Goal: Complete application form

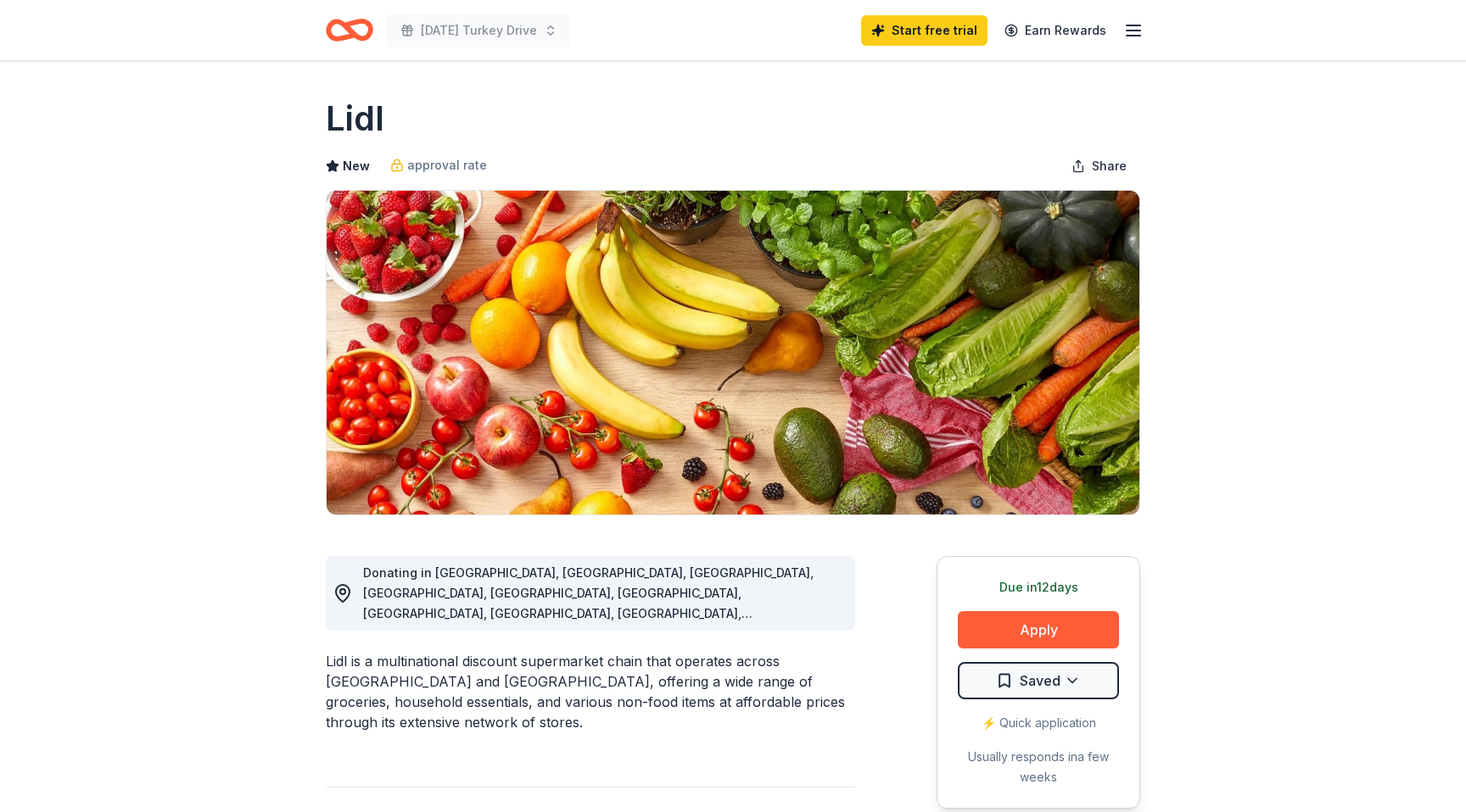
scroll to position [550, 0]
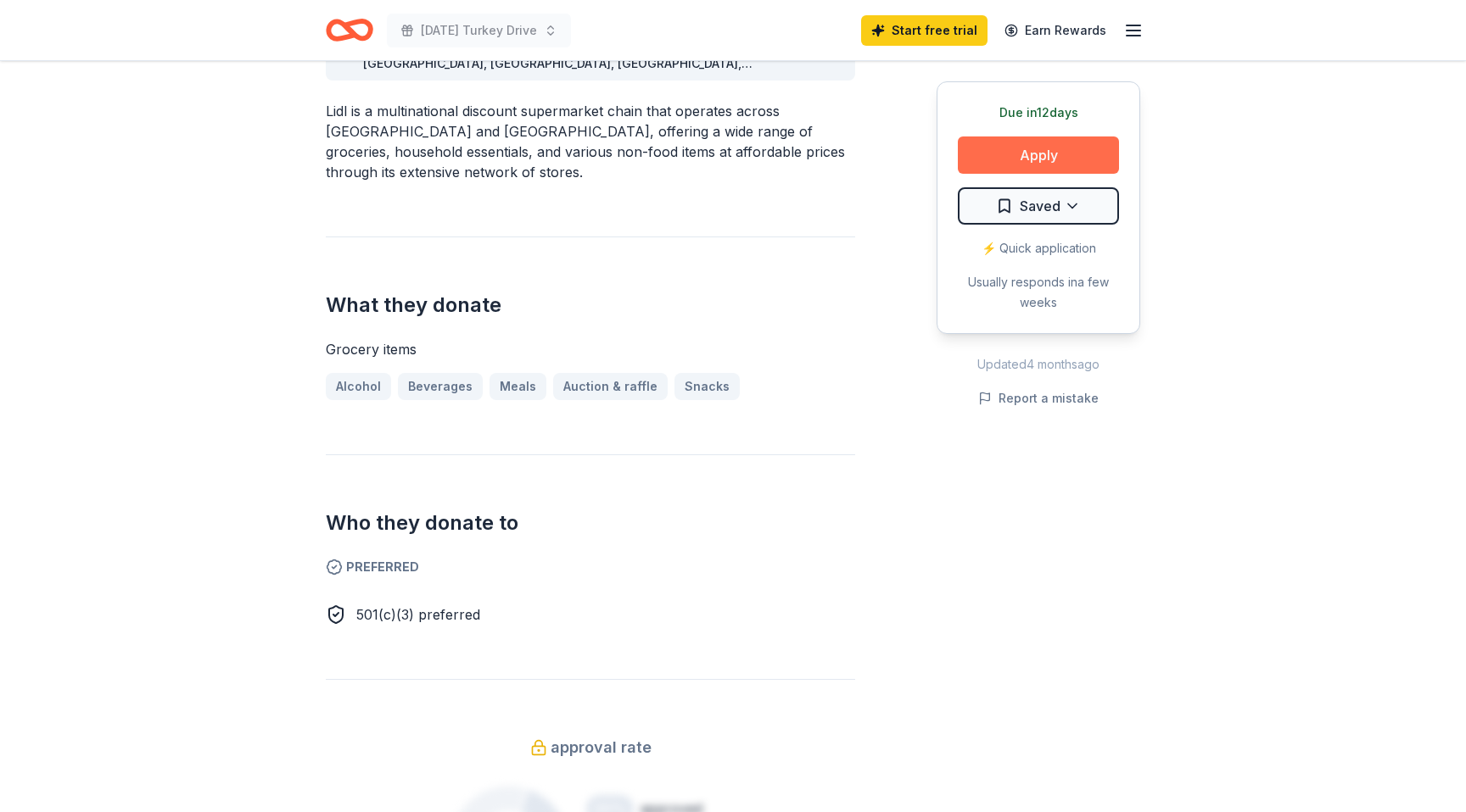
click at [1005, 161] on button "Apply" at bounding box center [1038, 155] width 162 height 37
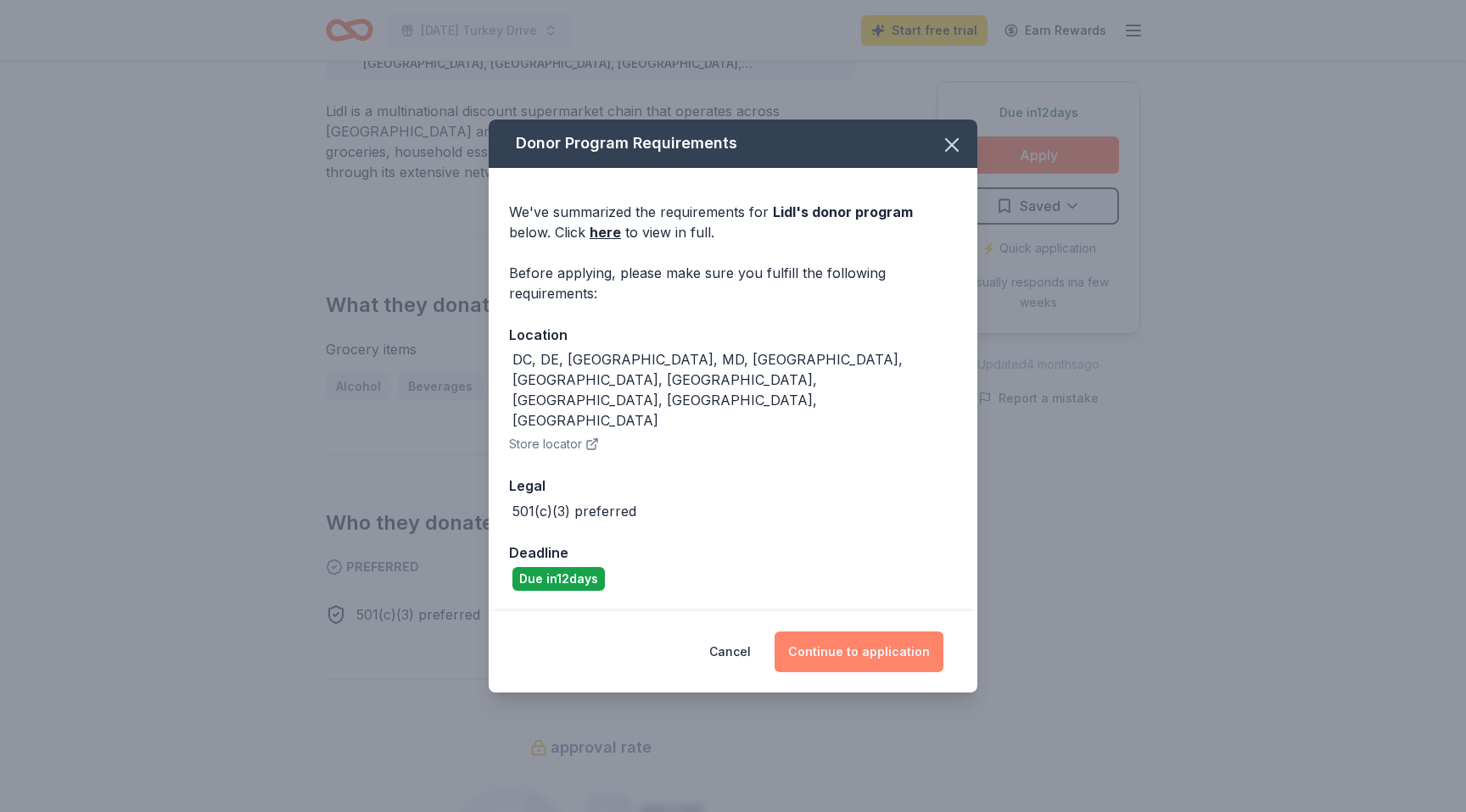
click at [859, 631] on button "Continue to application" at bounding box center [859, 651] width 169 height 41
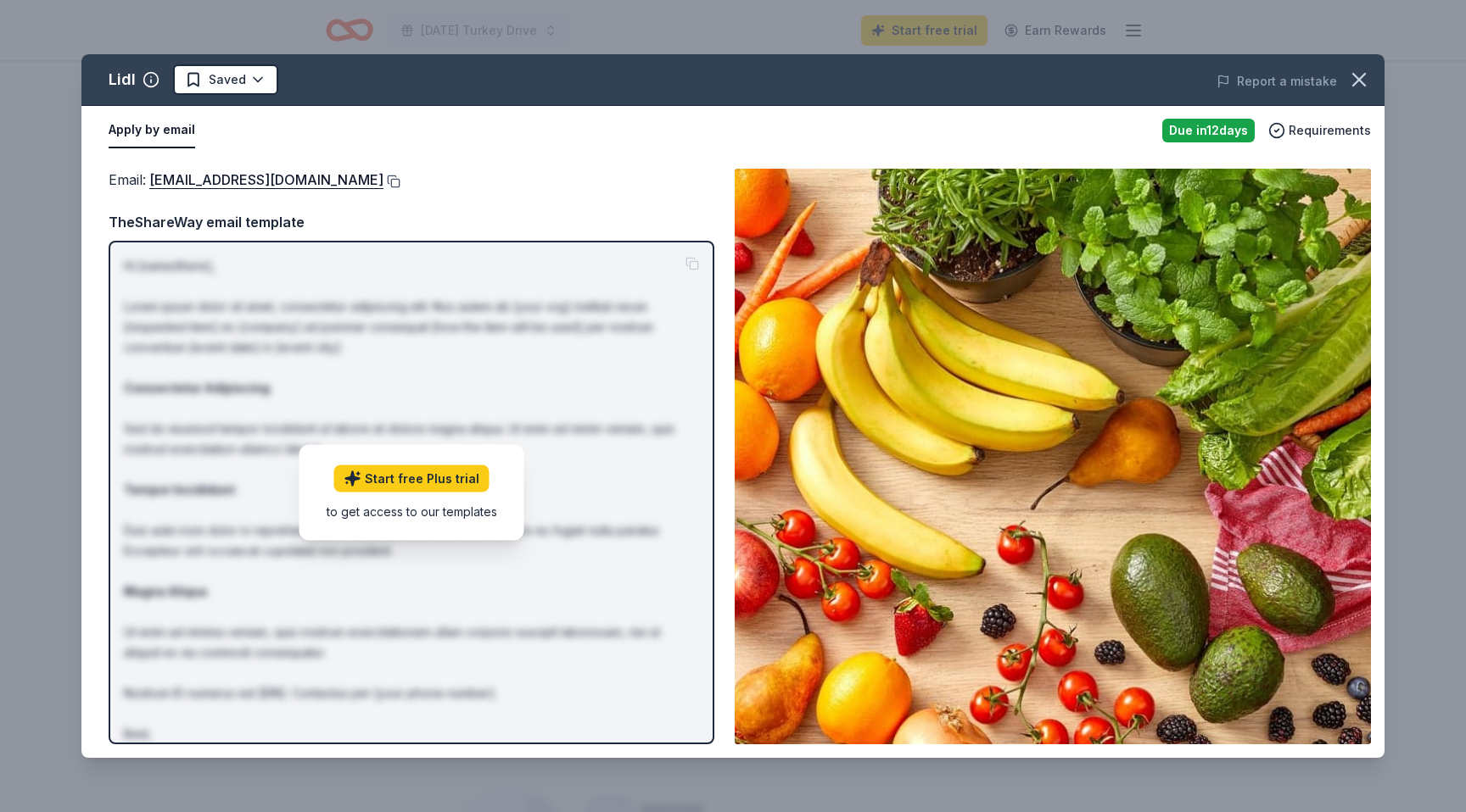
click at [383, 182] on button at bounding box center [392, 181] width 17 height 14
click at [587, 182] on div "Email : csr@lidl.us" at bounding box center [412, 180] width 606 height 22
click at [162, 130] on button "Apply by email" at bounding box center [152, 130] width 87 height 36
click at [424, 475] on link "Start free Plus trial" at bounding box center [412, 478] width 155 height 27
click at [142, 135] on button "Apply by email" at bounding box center [152, 130] width 87 height 36
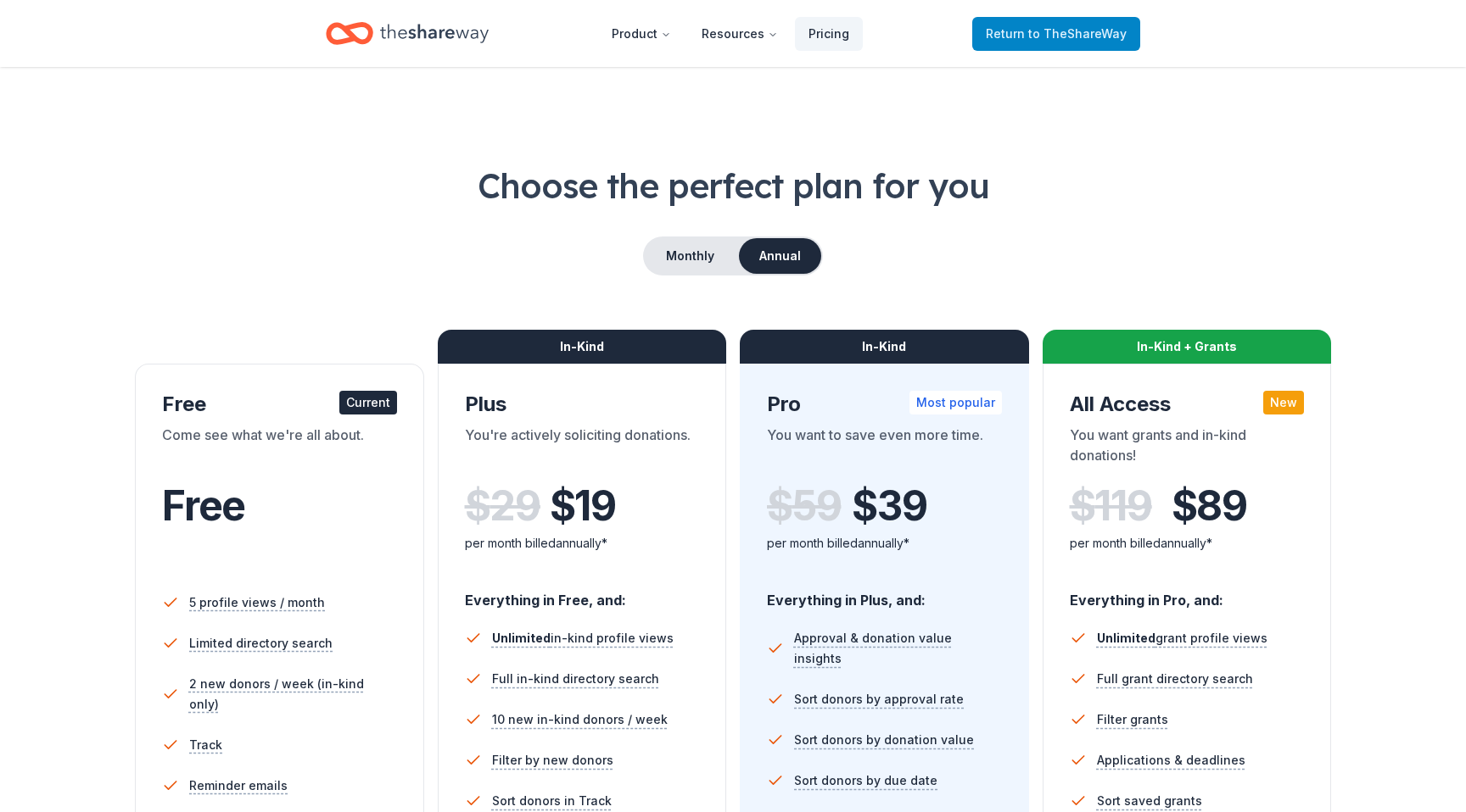
click at [1094, 30] on span "to TheShareWay" at bounding box center [1077, 34] width 99 height 15
click at [1041, 37] on span "to TheShareWay" at bounding box center [1077, 34] width 99 height 15
click at [1047, 29] on span "to TheShareWay" at bounding box center [1077, 34] width 99 height 15
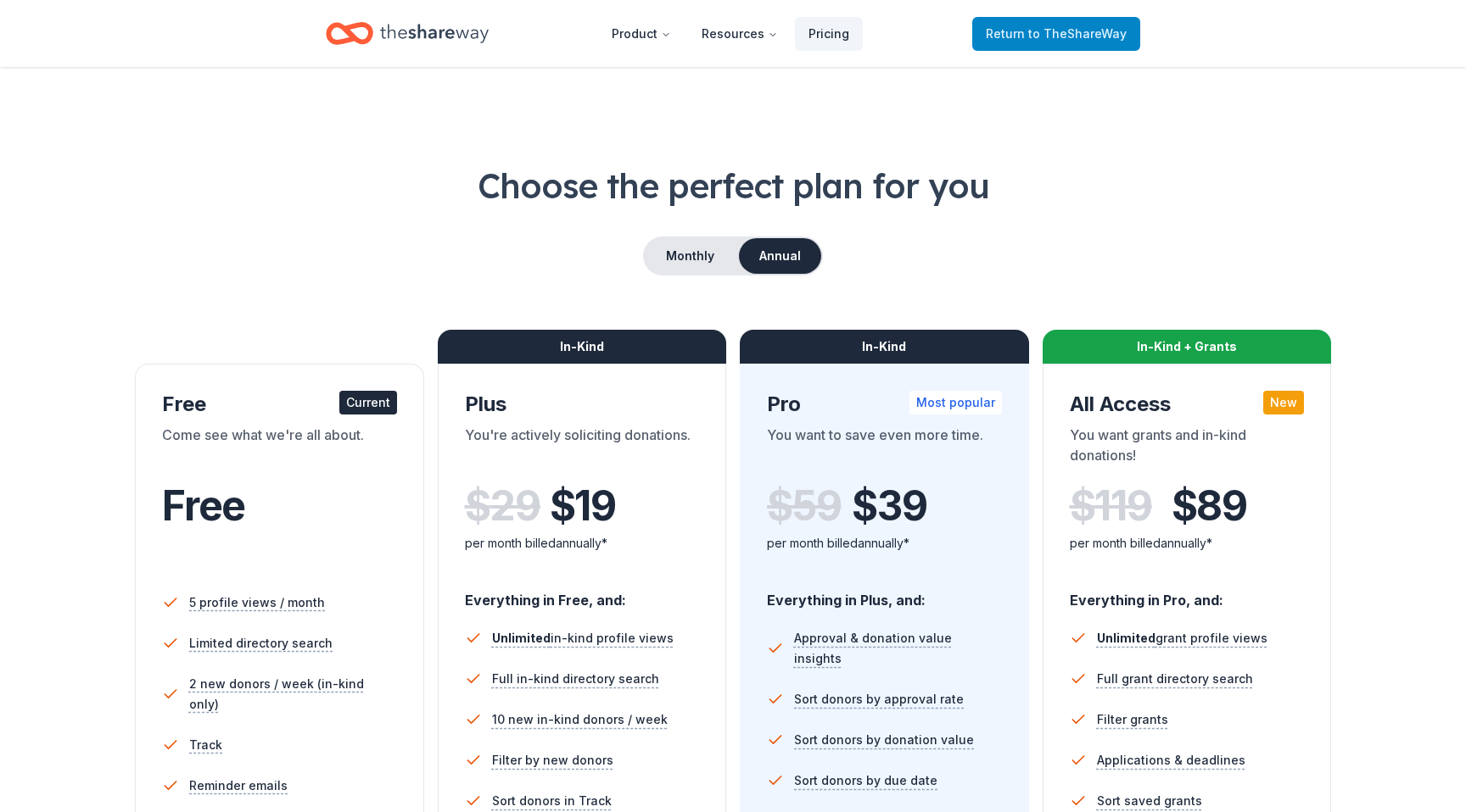
click at [1047, 26] on span "to TheShareWay" at bounding box center [1077, 34] width 99 height 15
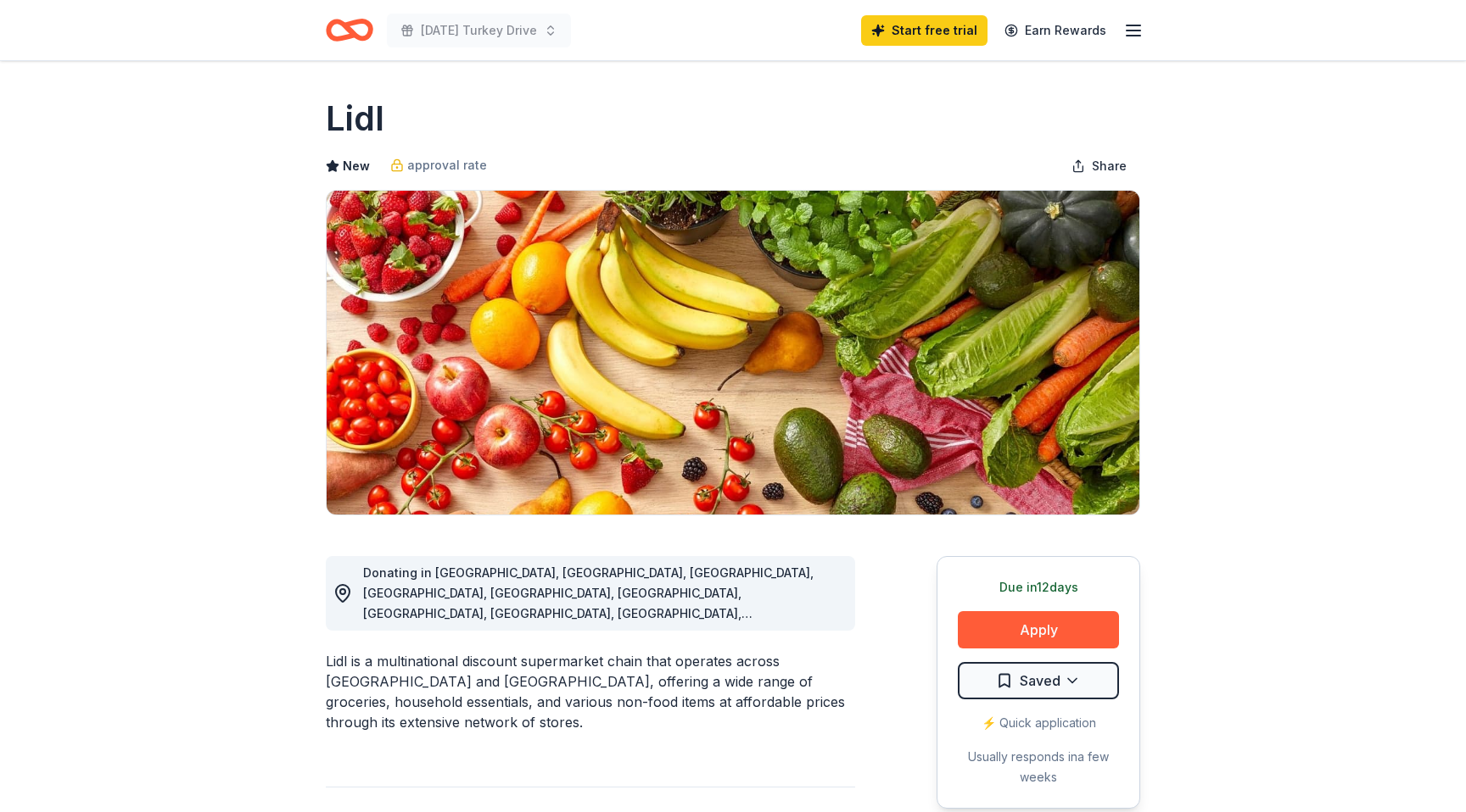
click at [1134, 30] on icon "button" at bounding box center [1134, 30] width 20 height 20
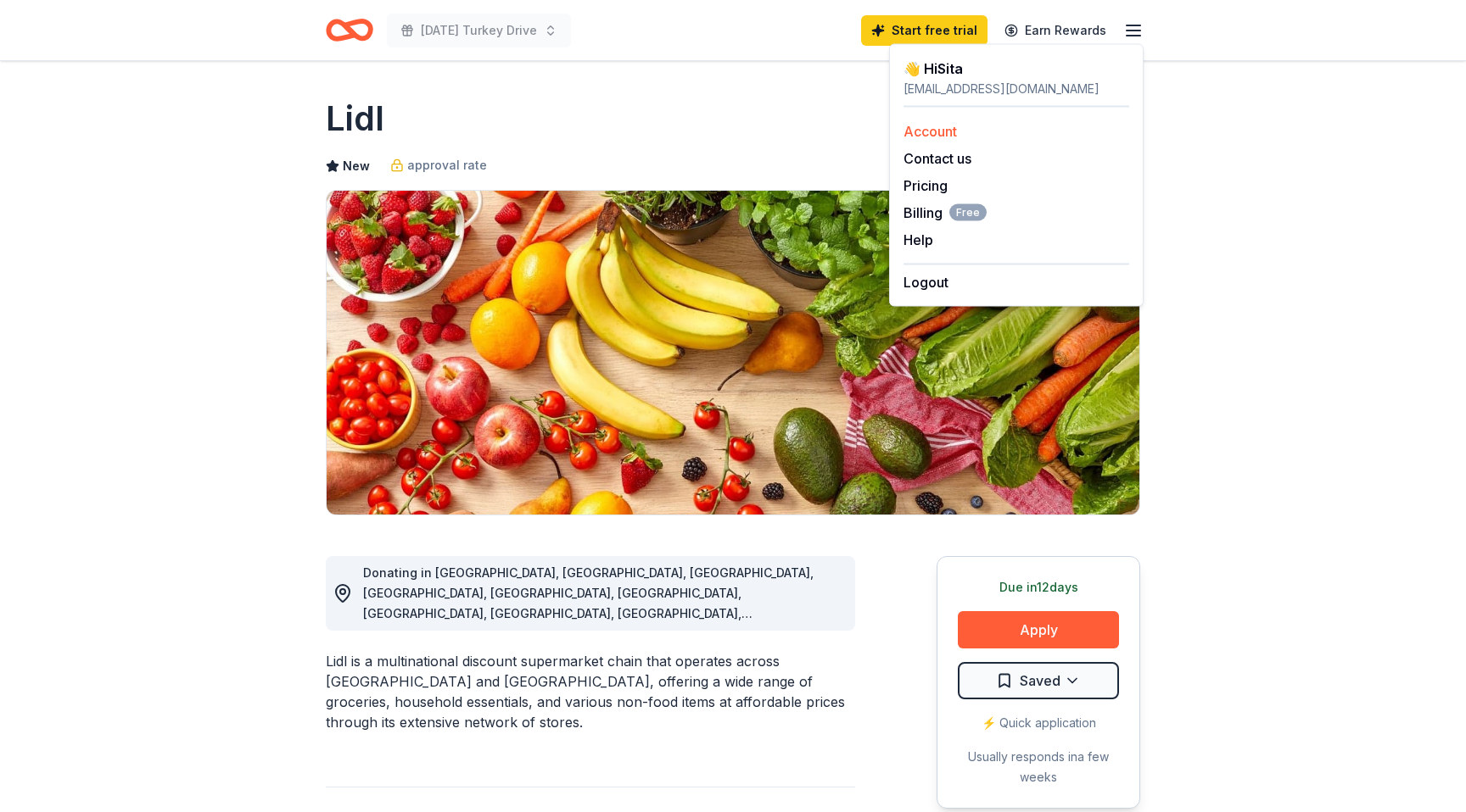
click at [936, 126] on link "Account" at bounding box center [930, 131] width 54 height 17
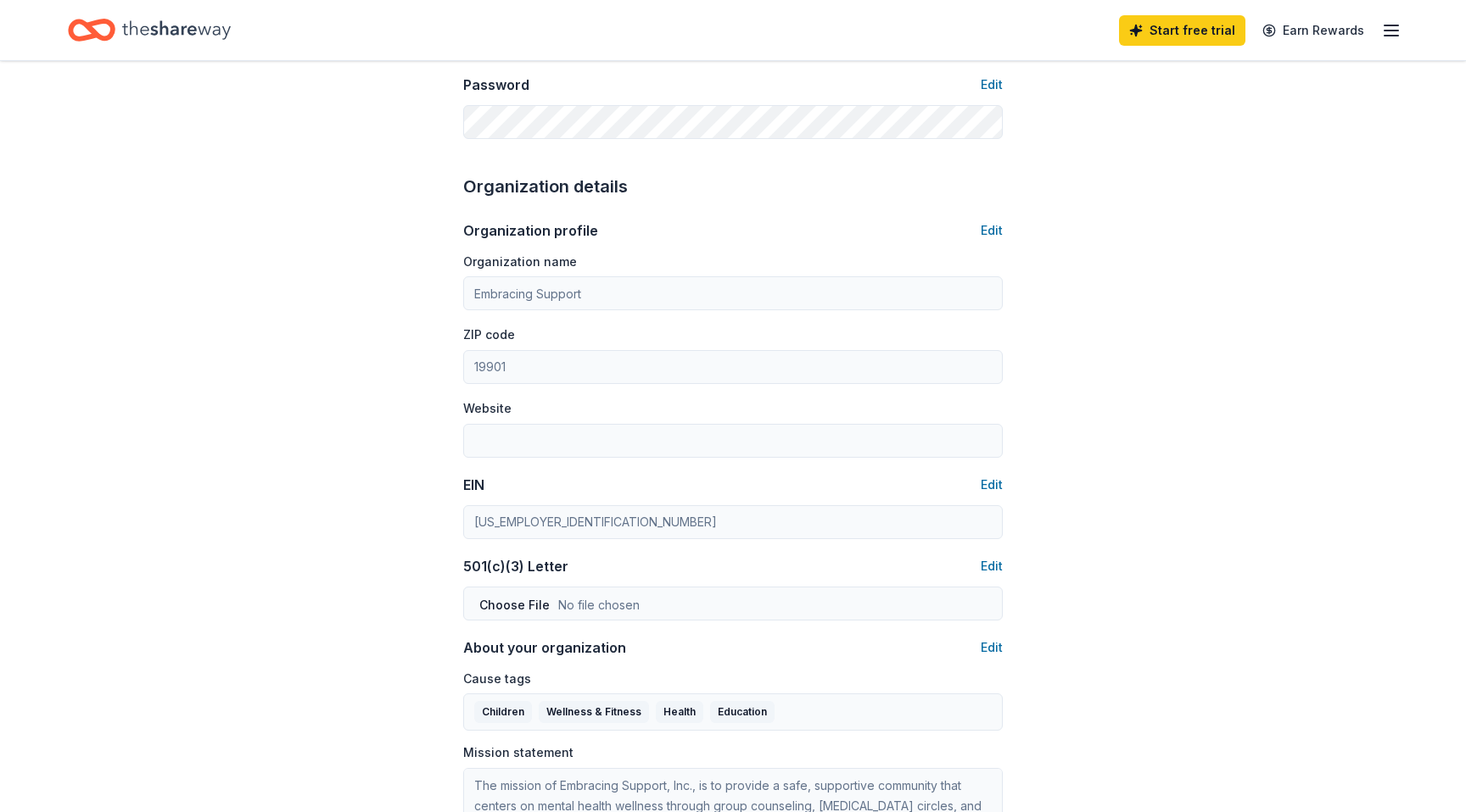
scroll to position [438, 0]
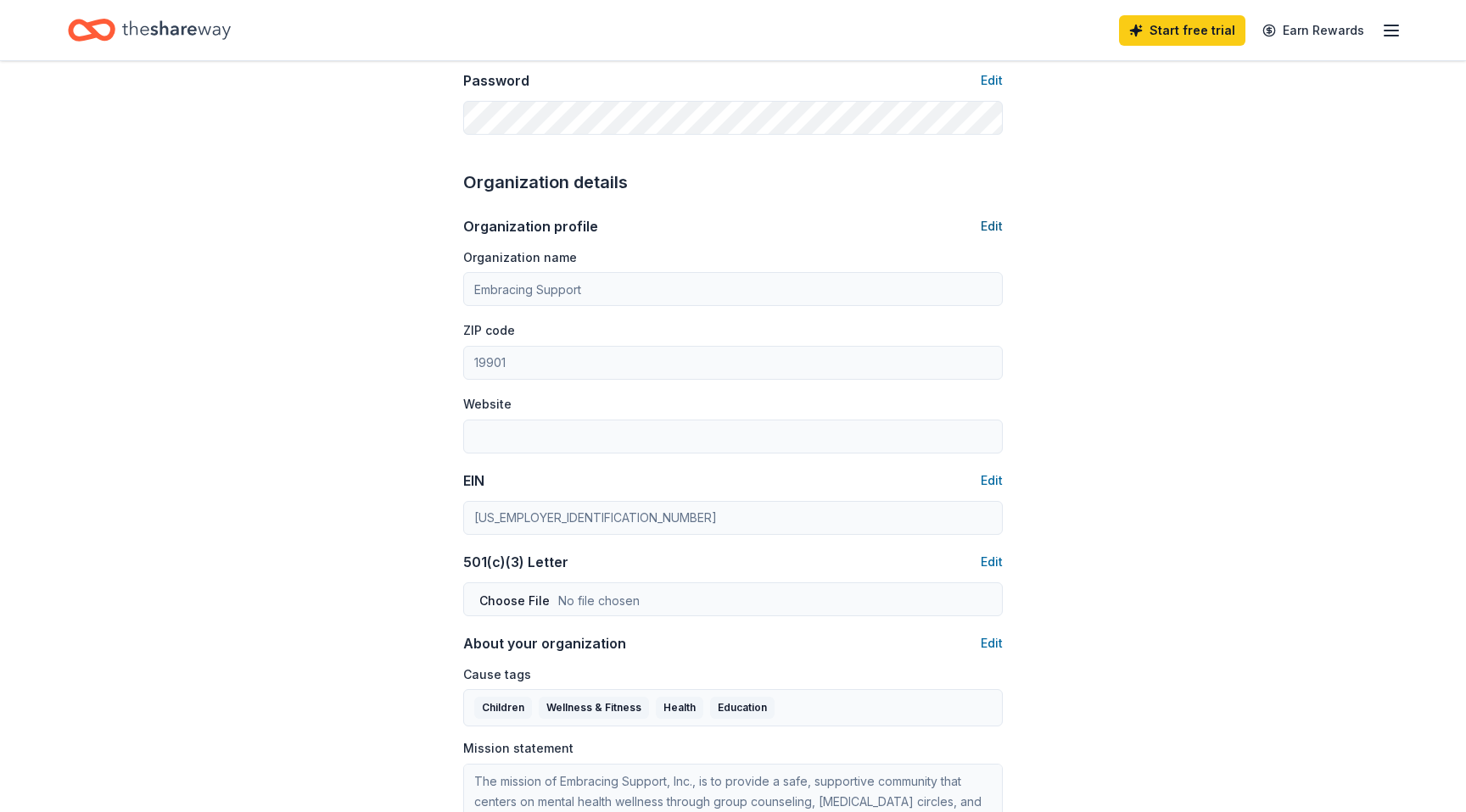
click at [995, 225] on button "Edit" at bounding box center [991, 226] width 22 height 20
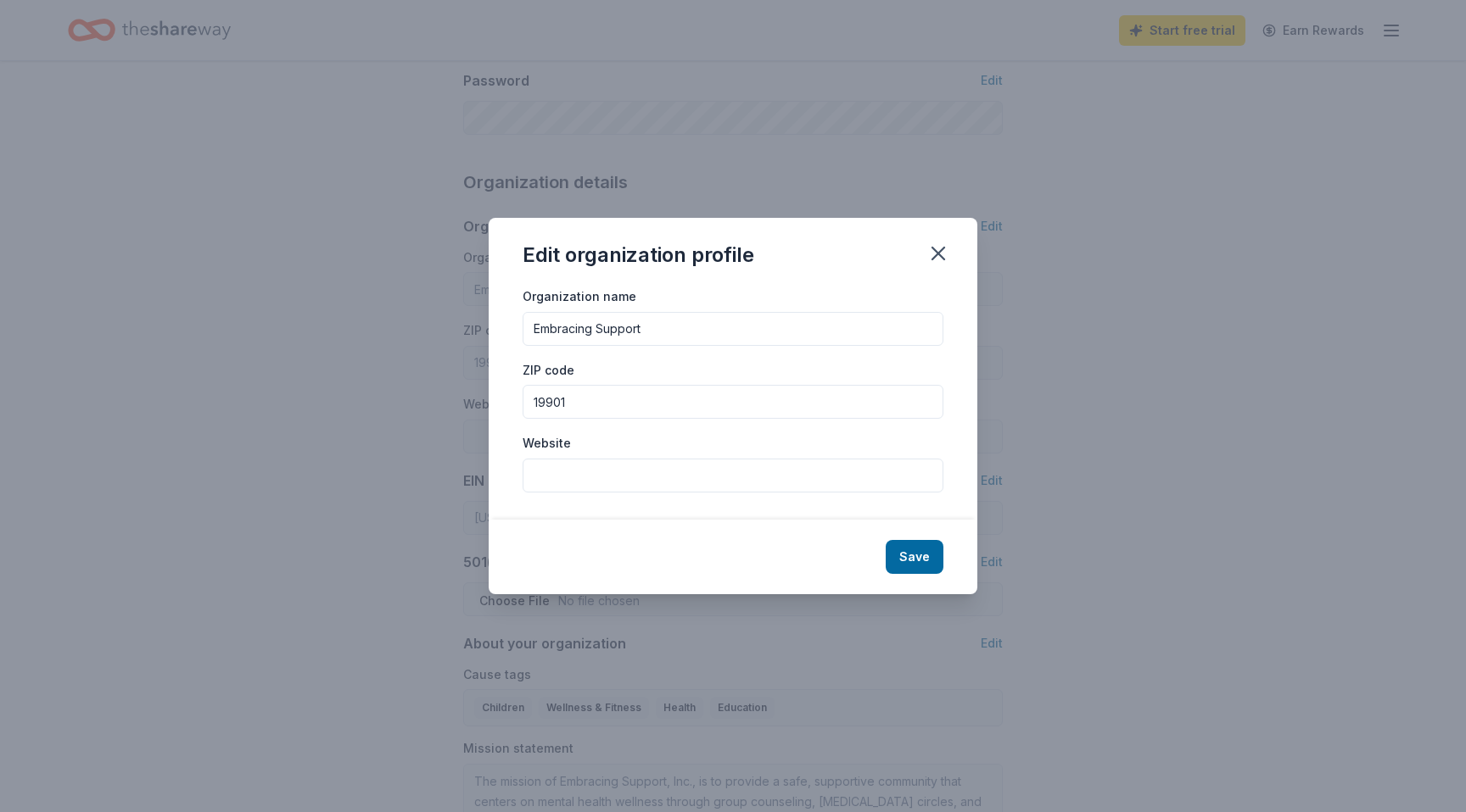
click at [589, 483] on input "Website" at bounding box center [733, 475] width 421 height 34
type input "www.embracingsupport.org"
click at [927, 559] on button "Save" at bounding box center [914, 557] width 58 height 34
type input "[DOMAIN_NAME]"
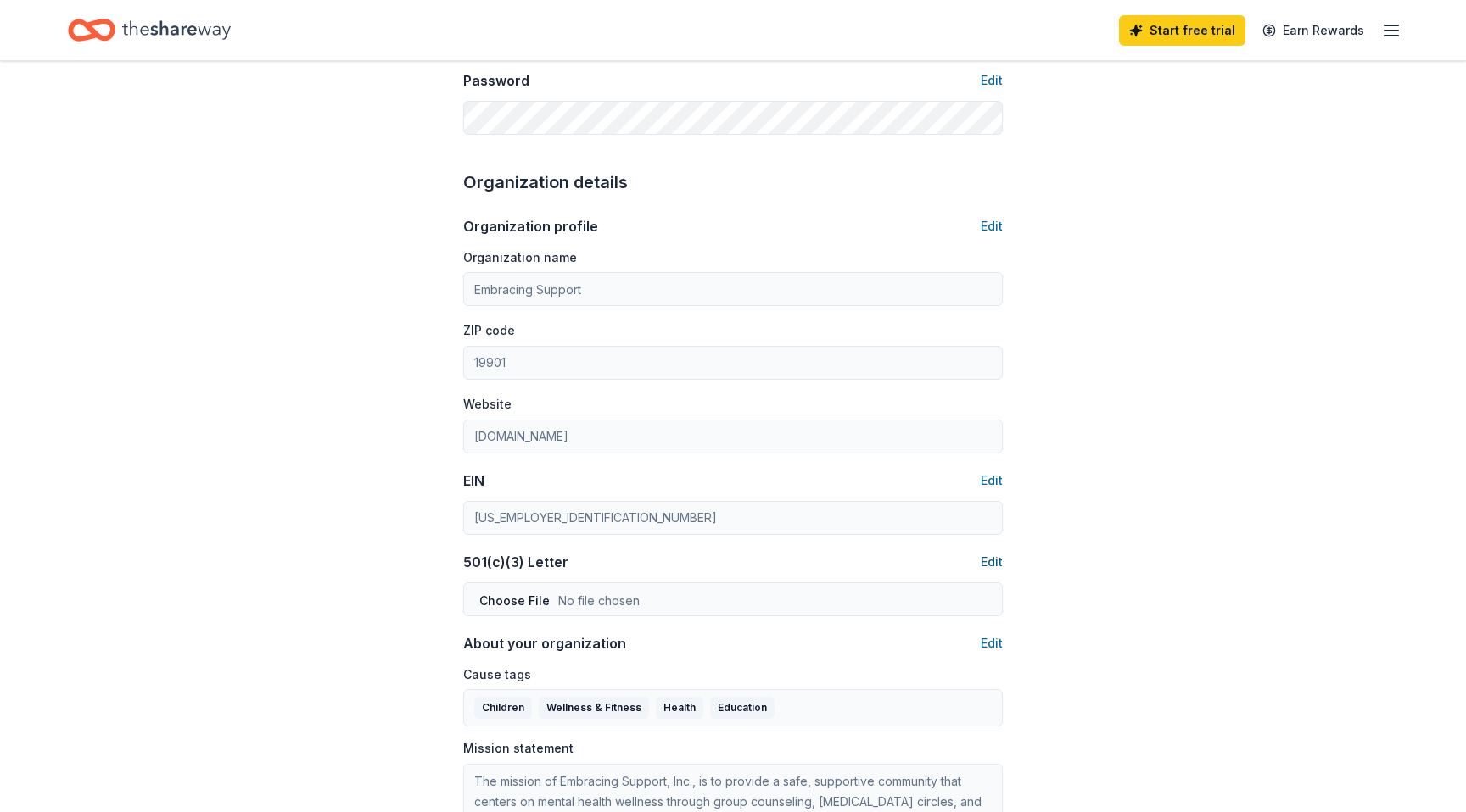
click at [995, 561] on button "Edit" at bounding box center [991, 562] width 22 height 20
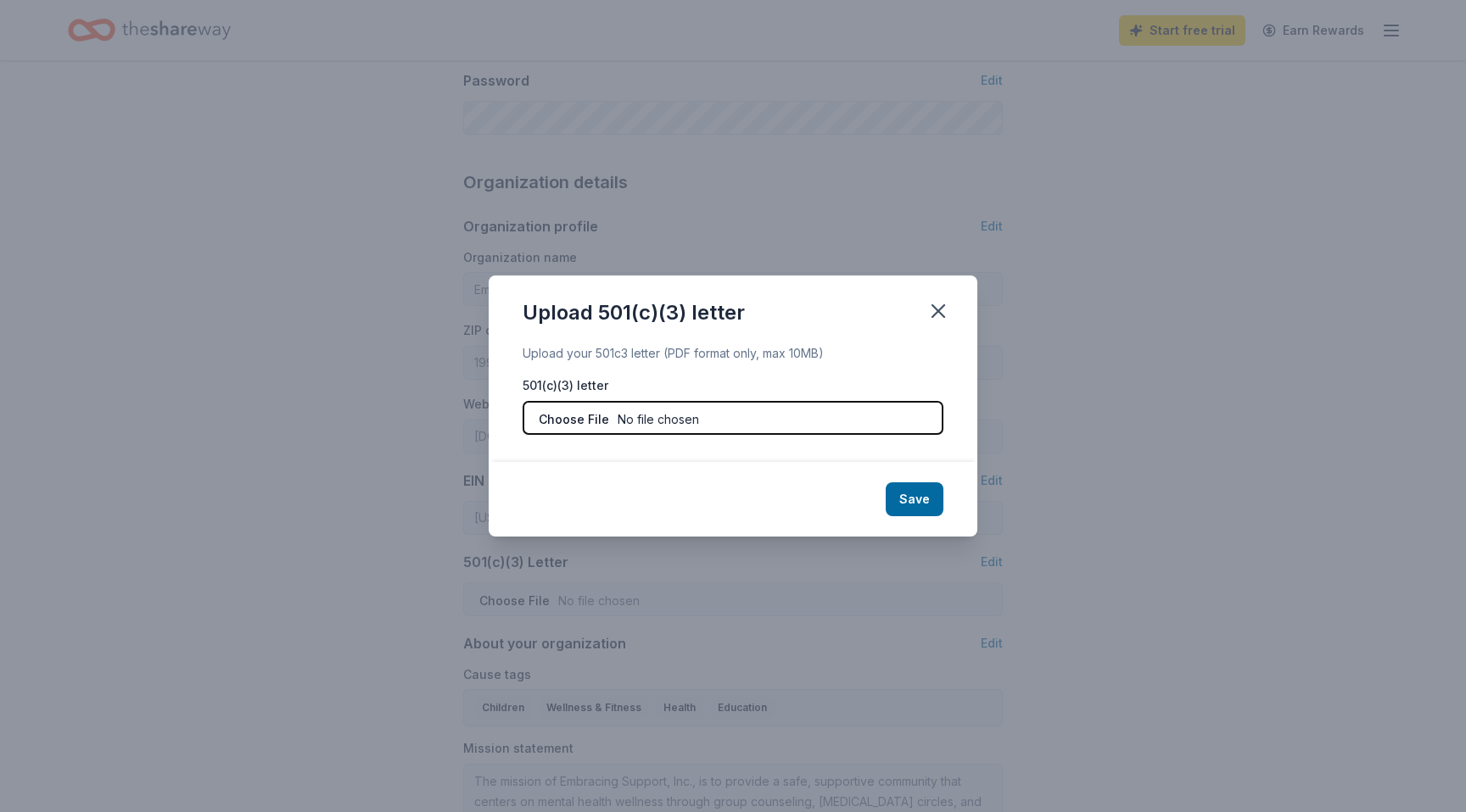
click at [554, 418] on input "file" at bounding box center [733, 418] width 421 height 34
type input "C:\fakepath\5013 tax exemption (1).pdf"
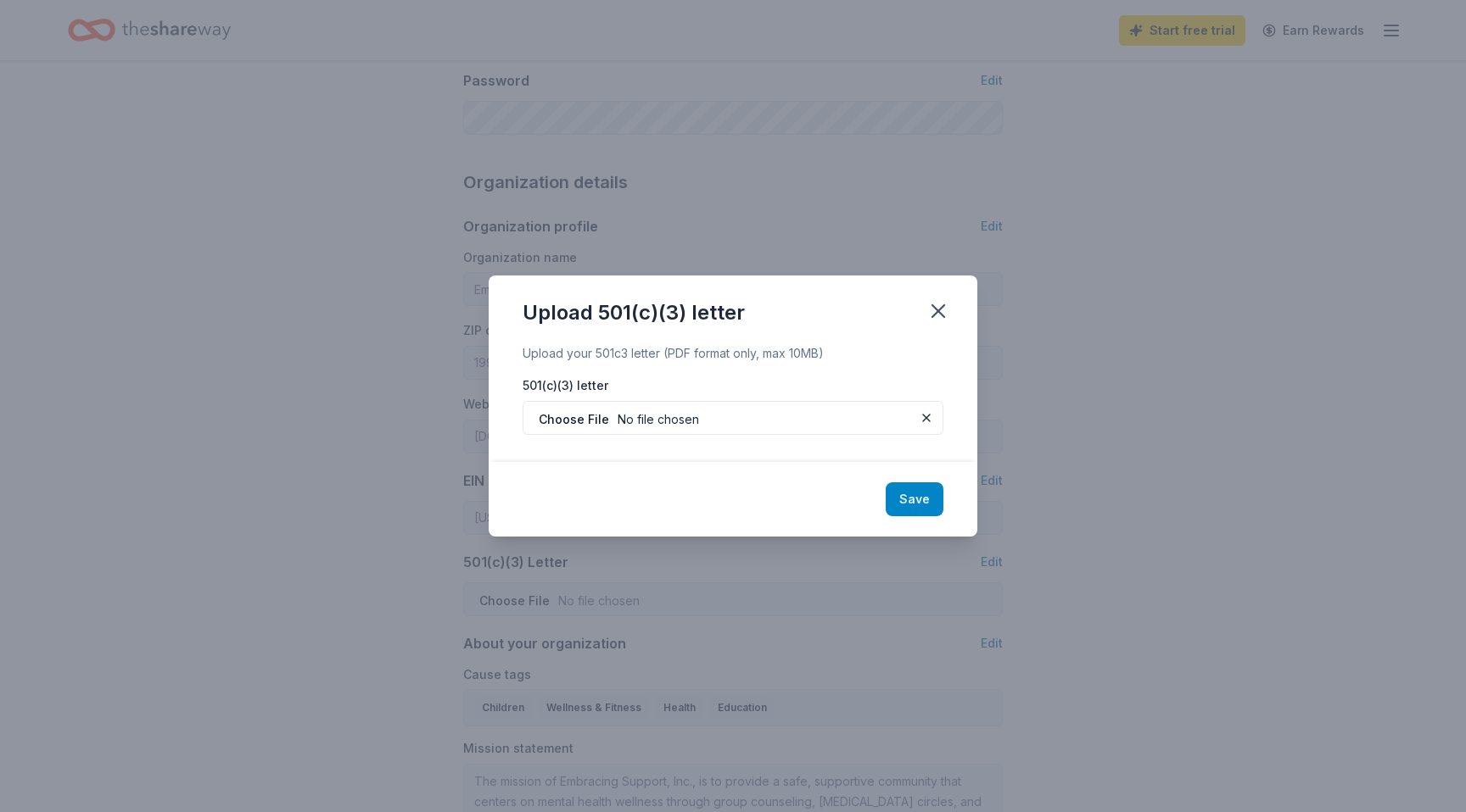
click at [915, 501] on button "Save" at bounding box center [914, 499] width 58 height 34
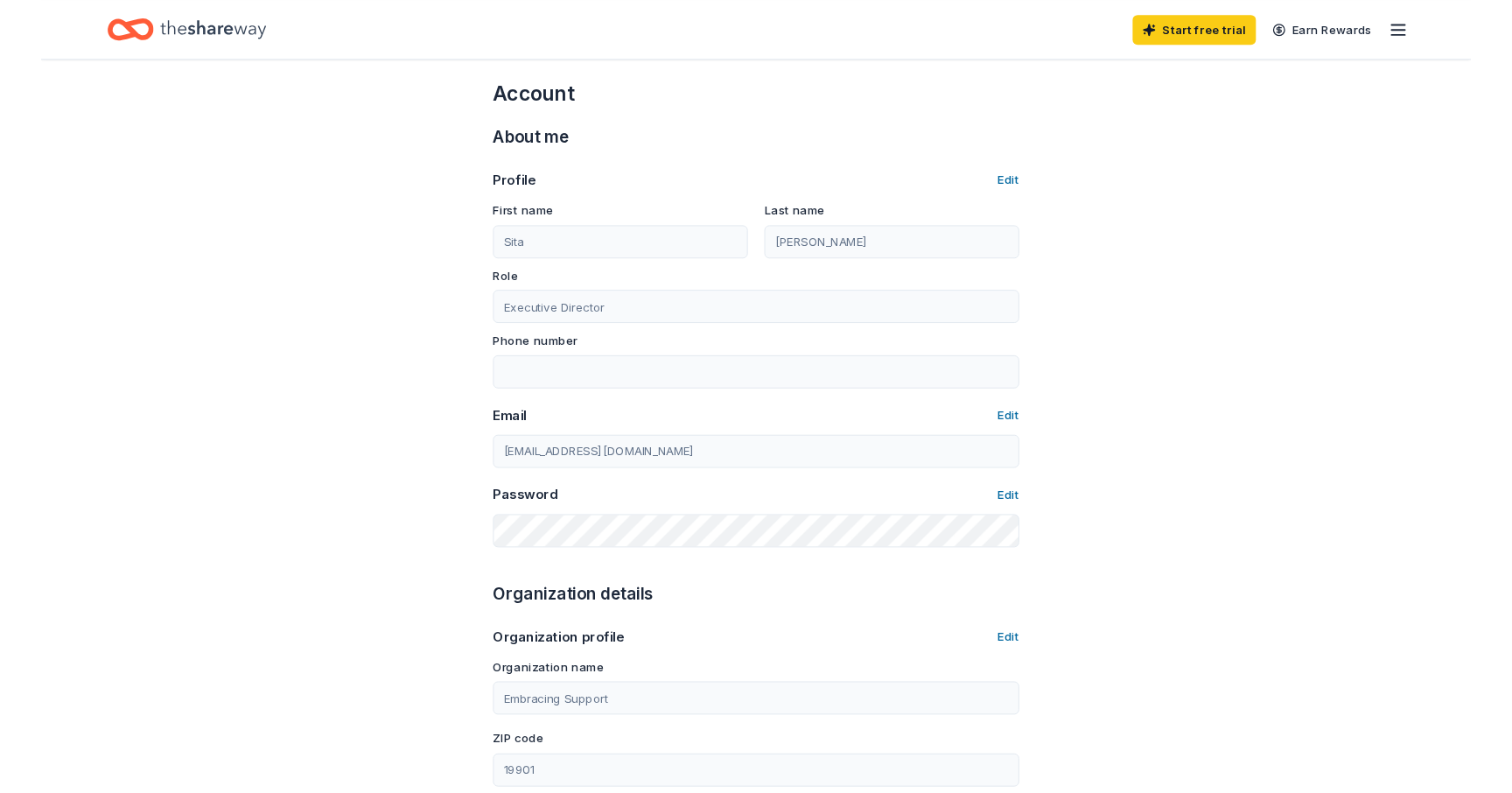
scroll to position [0, 0]
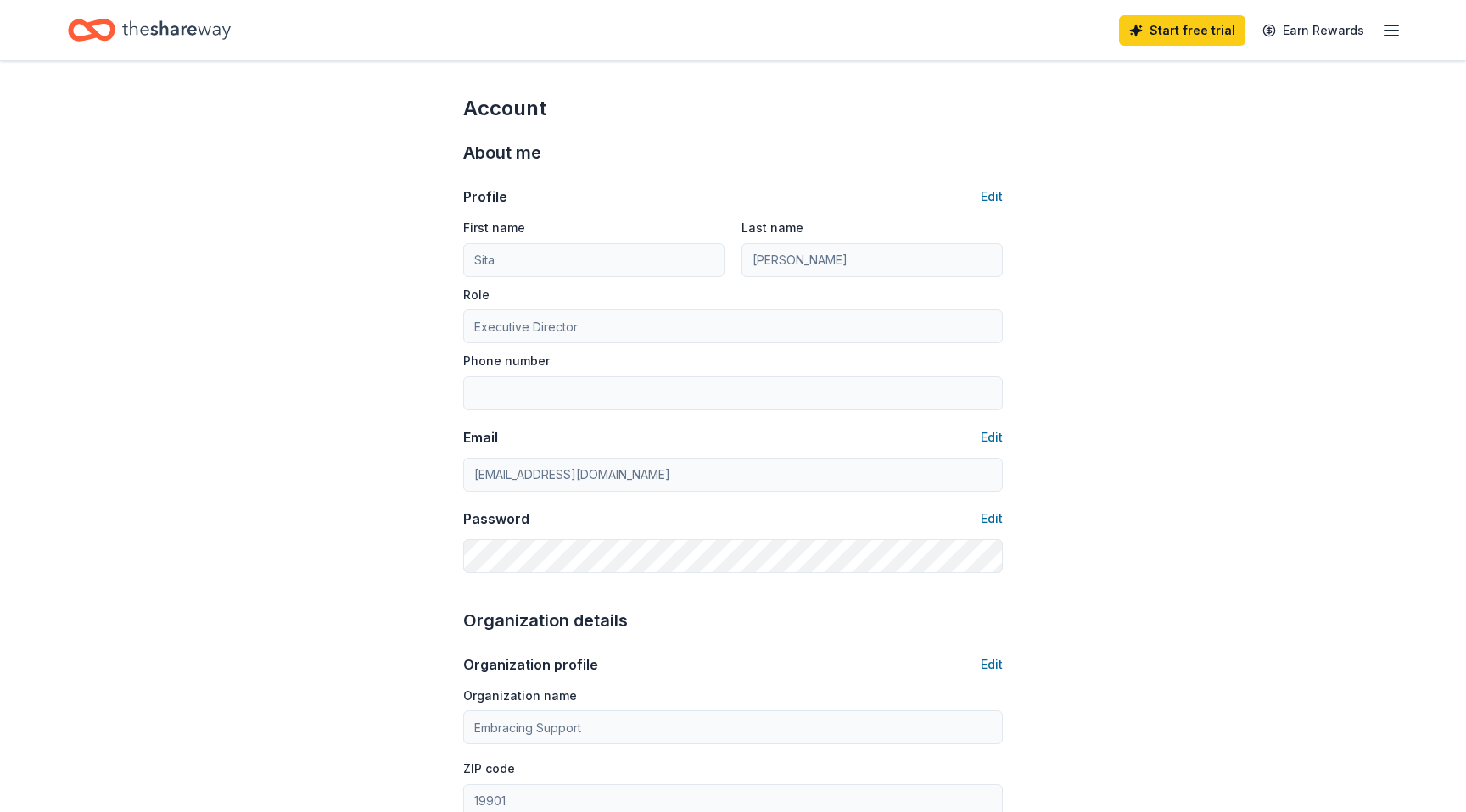
click at [1171, 36] on line "button" at bounding box center [1391, 36] width 14 height 0
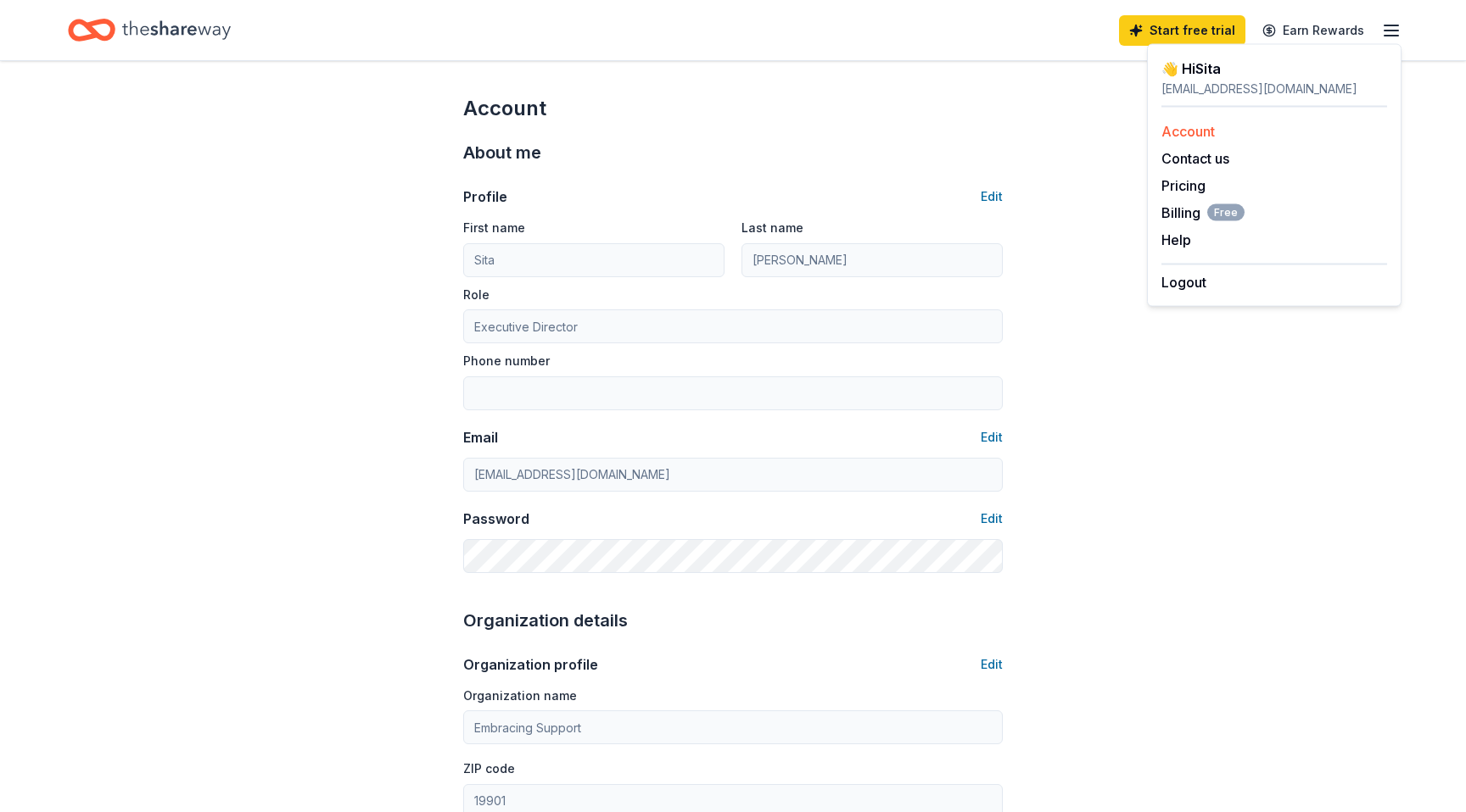
click at [1171, 133] on link "Account" at bounding box center [1188, 131] width 54 height 17
click at [1171, 131] on link "Account" at bounding box center [1188, 131] width 54 height 17
click at [1086, 151] on div "Account About me Profile Edit First name Sita Last name Brickhouse Role Executi…" at bounding box center [733, 818] width 1466 height 1515
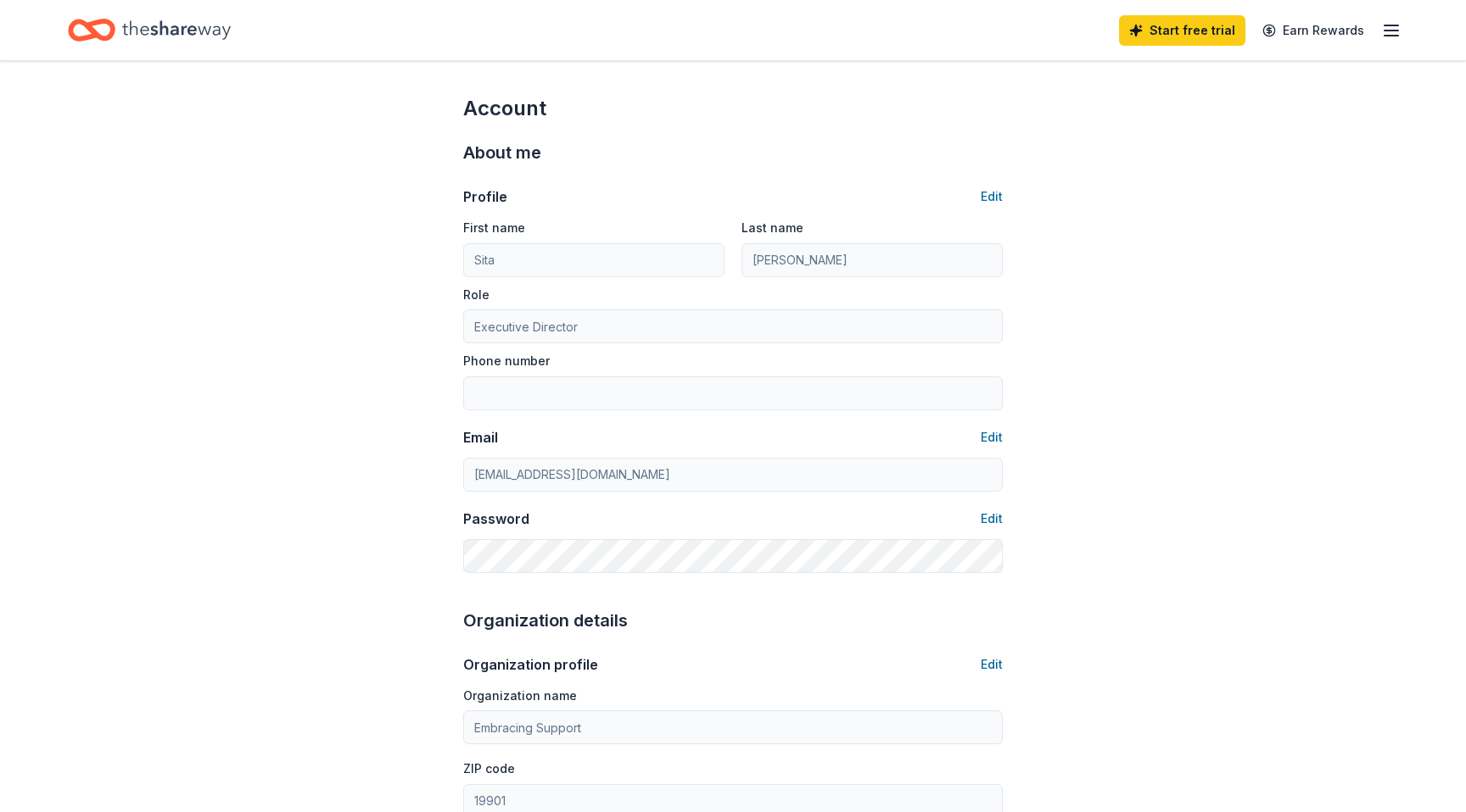
click at [99, 24] on icon "Home" at bounding box center [99, 29] width 26 height 17
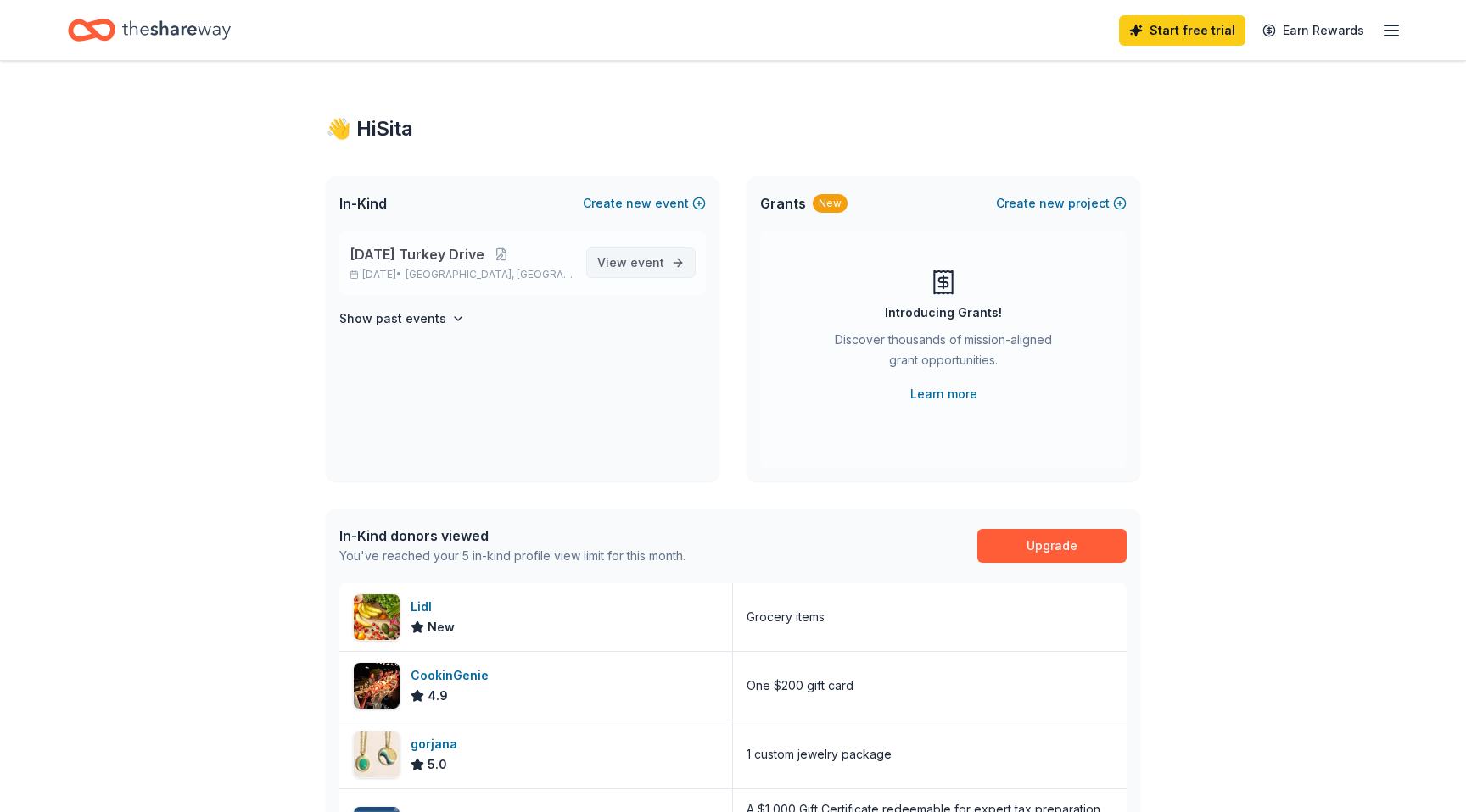
click at [631, 262] on span "View event" at bounding box center [630, 263] width 67 height 20
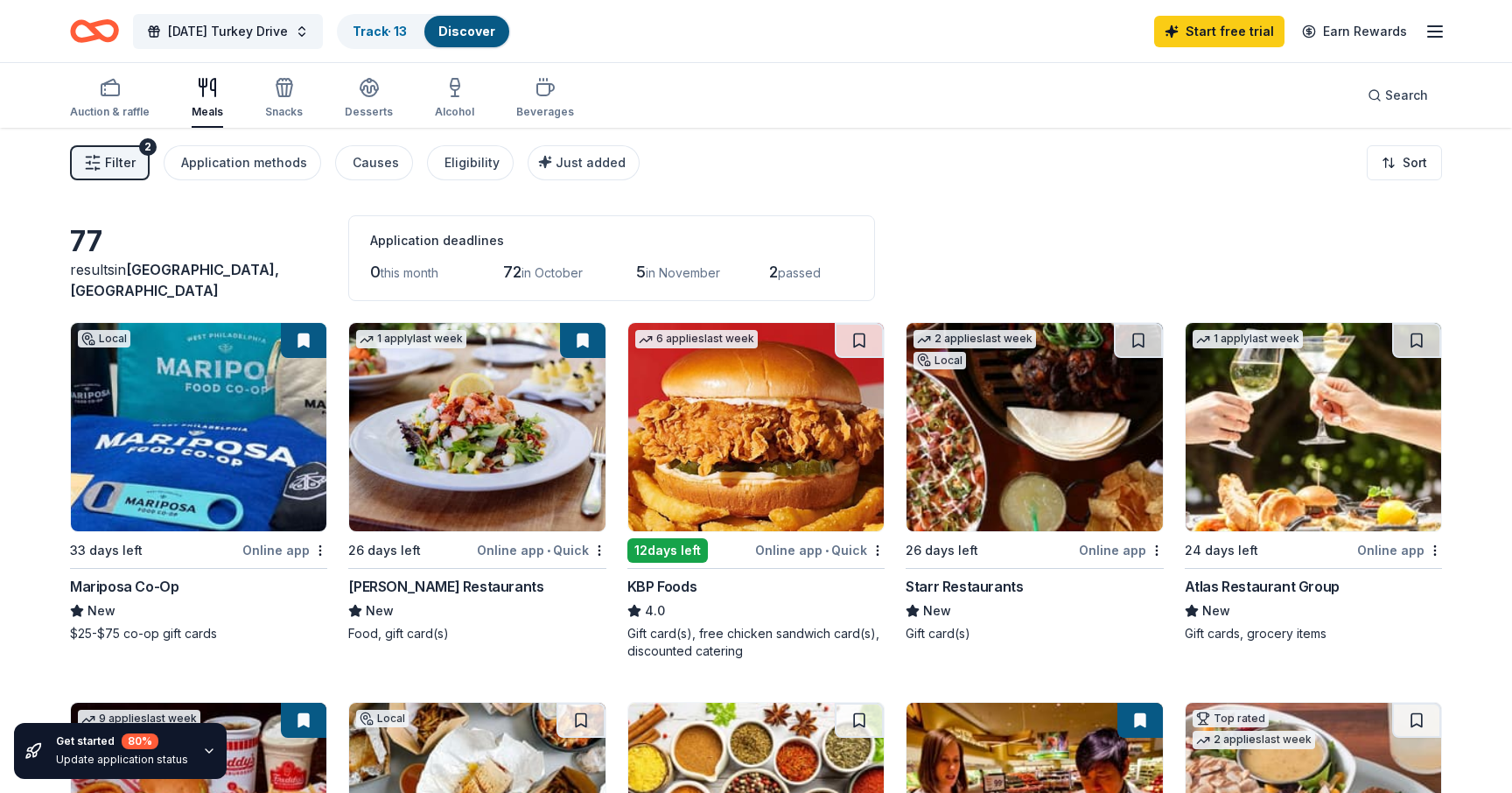
click at [103, 23] on icon "Home" at bounding box center [103, 30] width 27 height 18
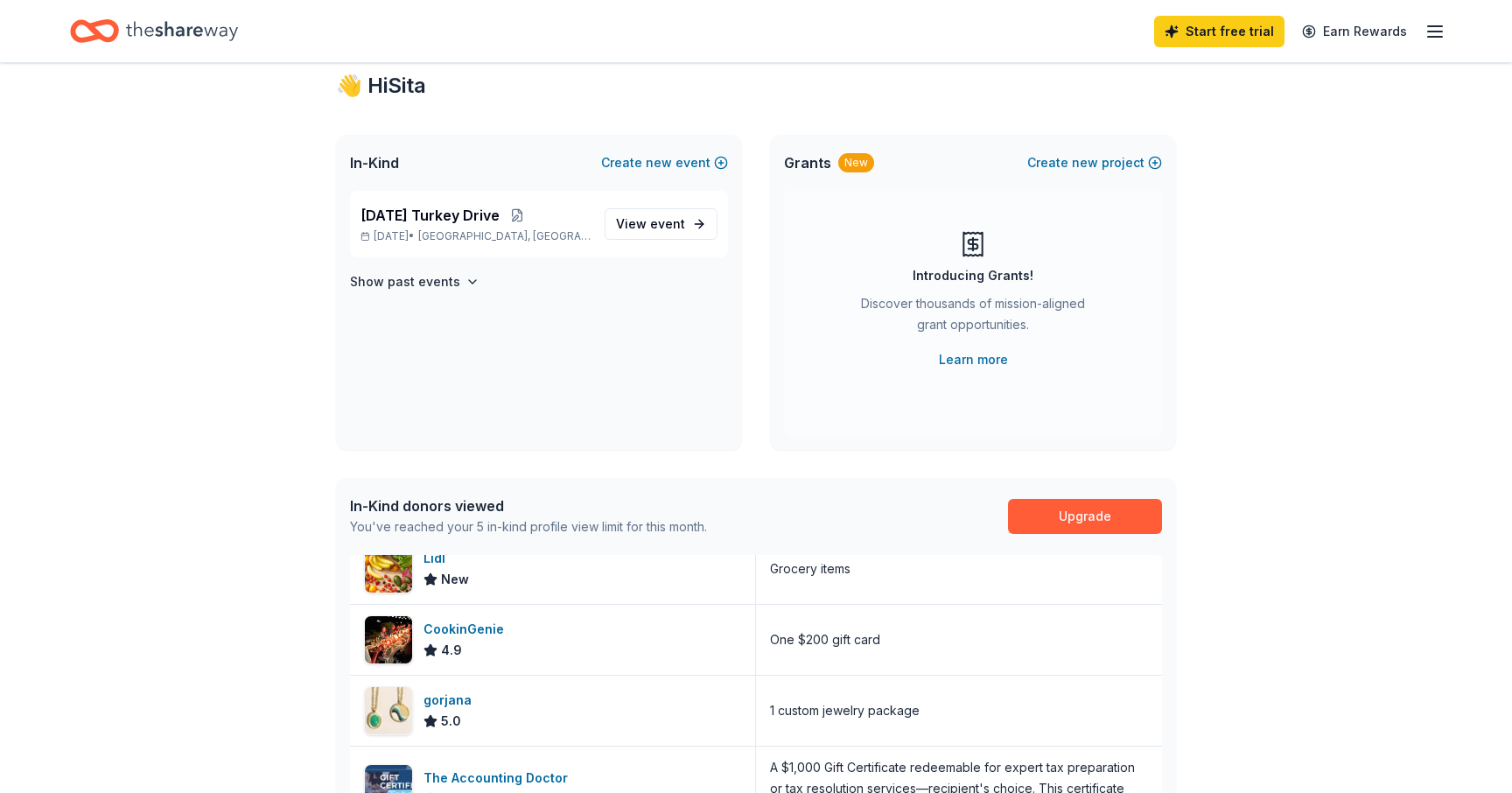
scroll to position [46, 0]
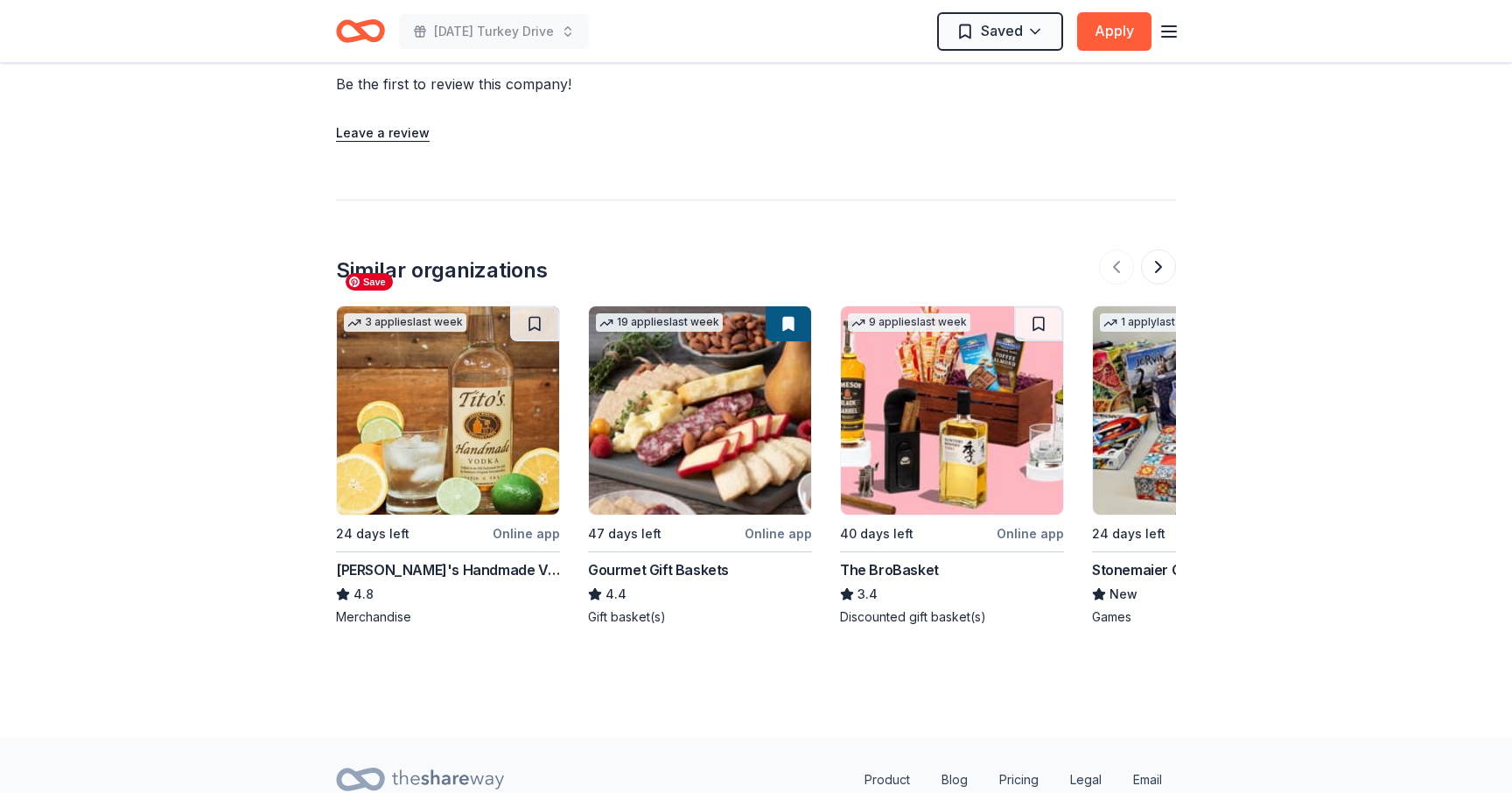
scroll to position [1725, 0]
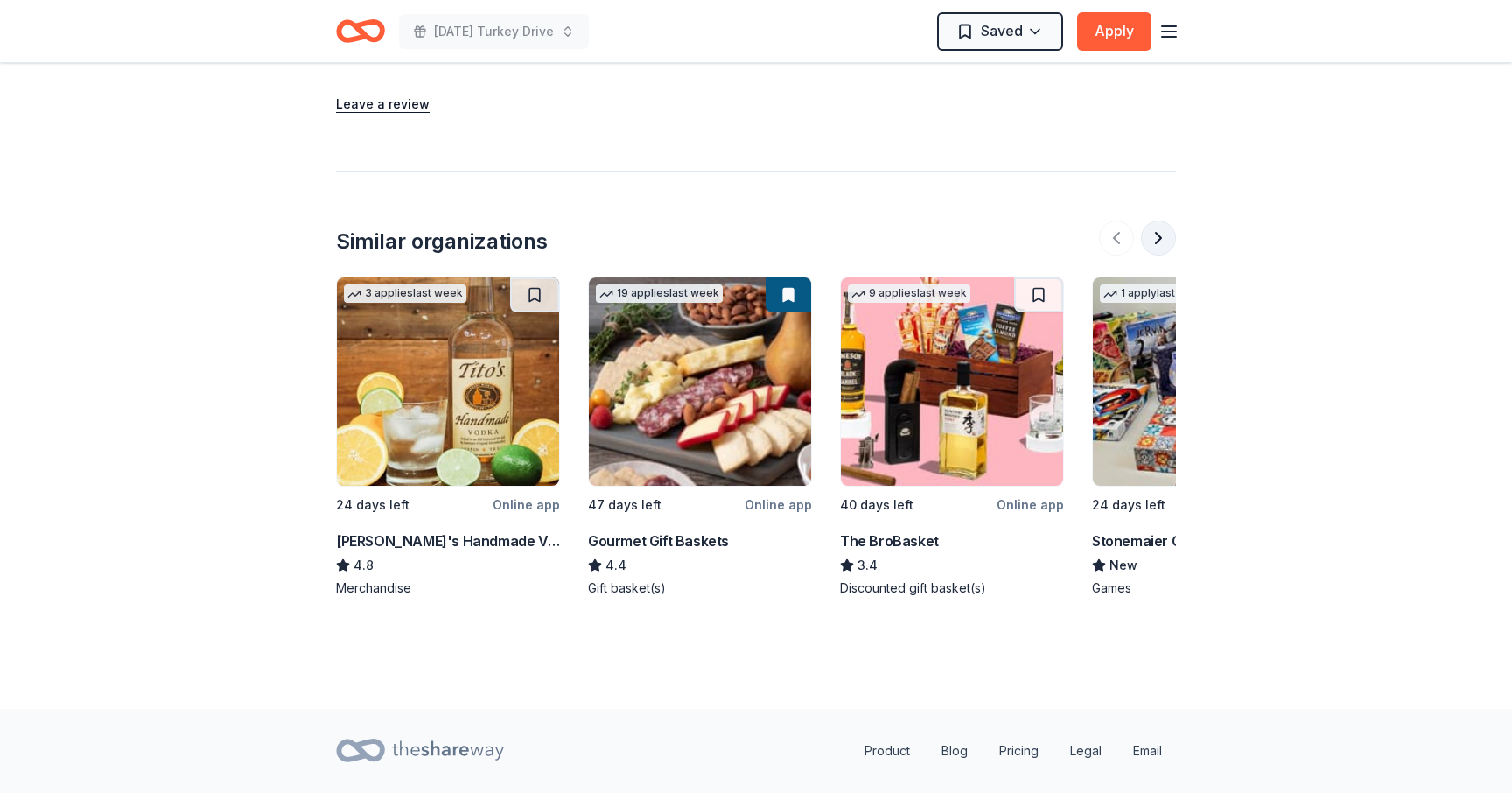
click at [1151, 220] on button at bounding box center [1158, 237] width 35 height 35
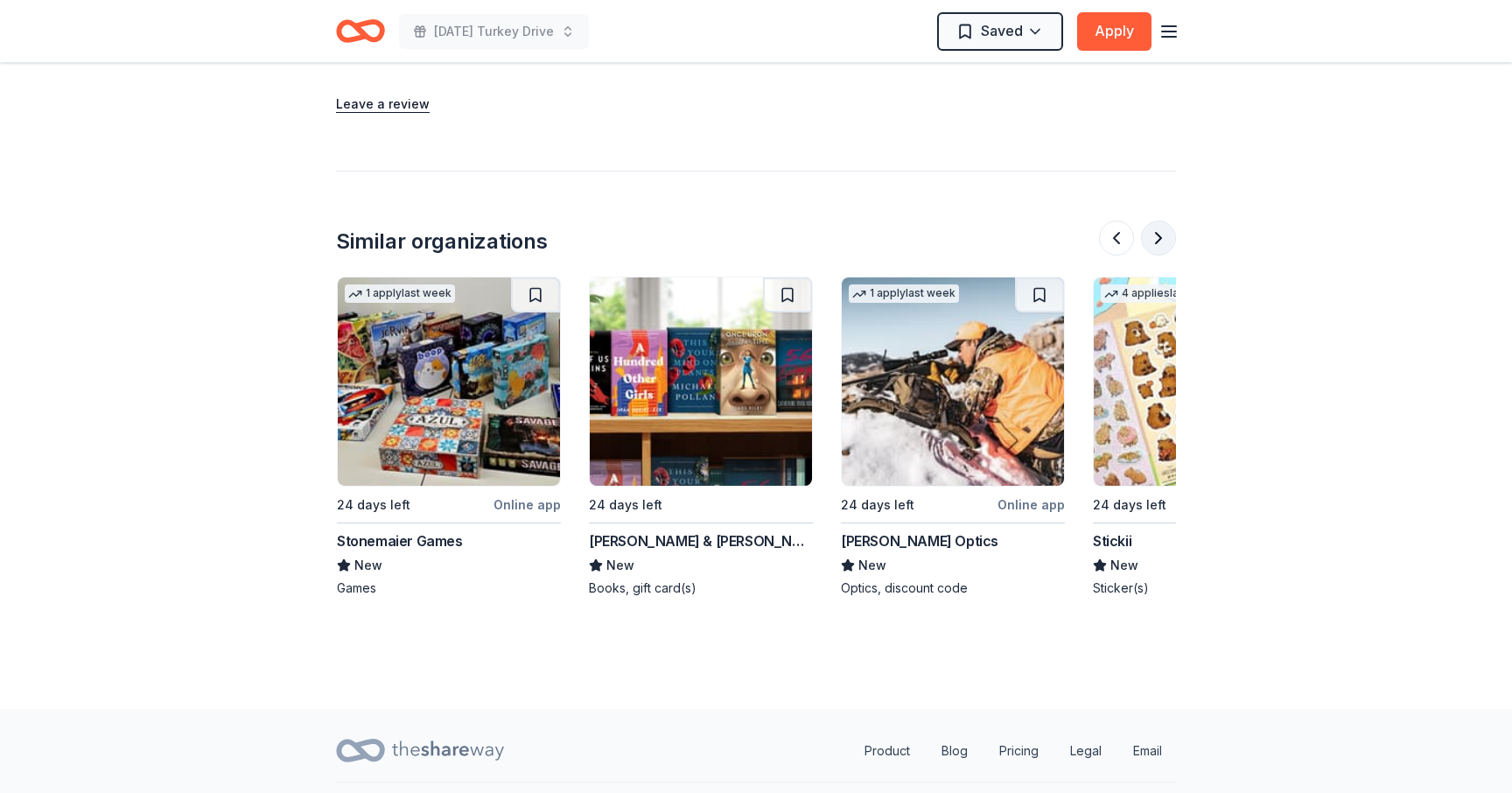
scroll to position [0, 756]
click at [1150, 220] on button at bounding box center [1158, 237] width 35 height 35
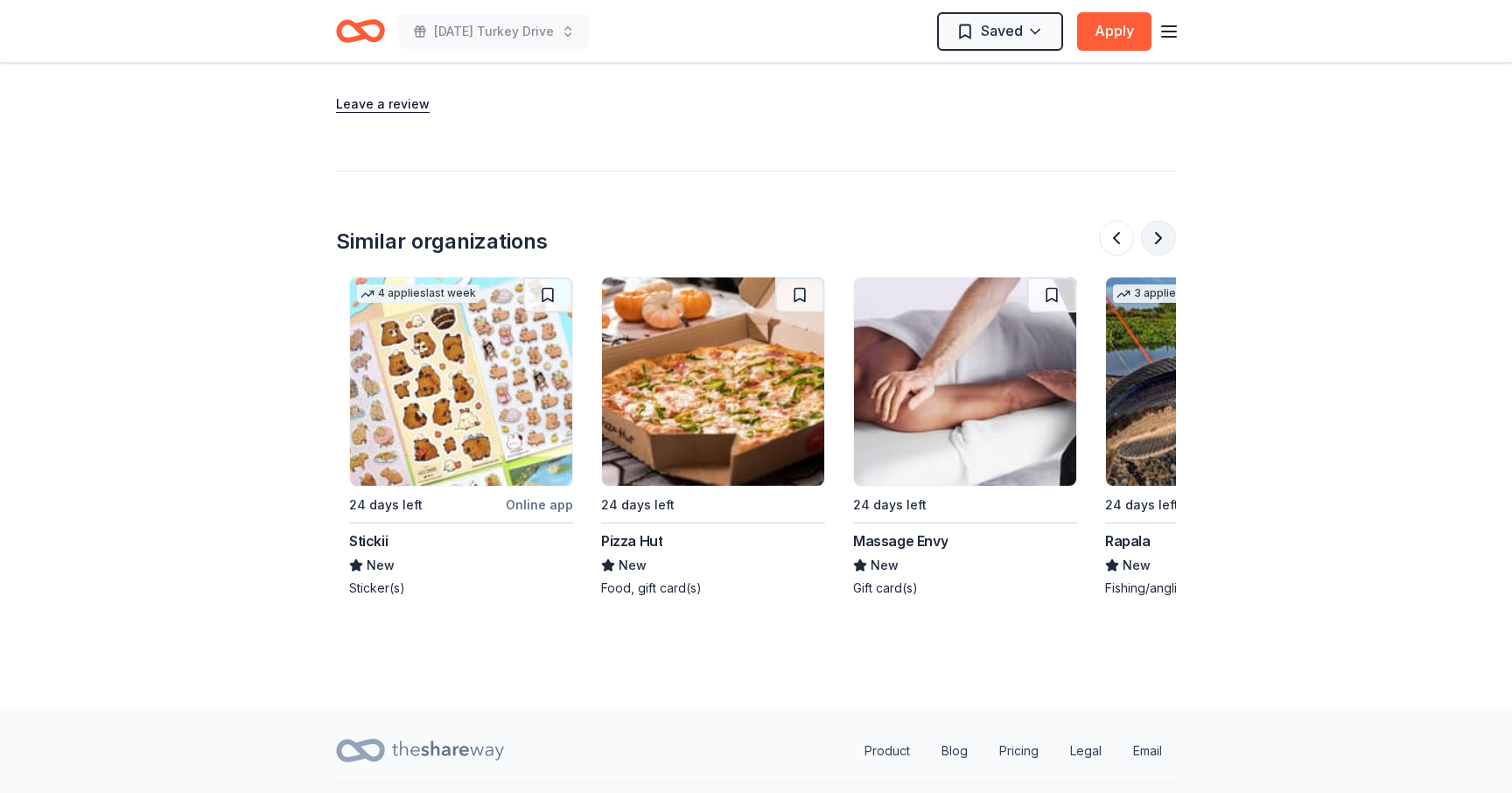
scroll to position [0, 1512]
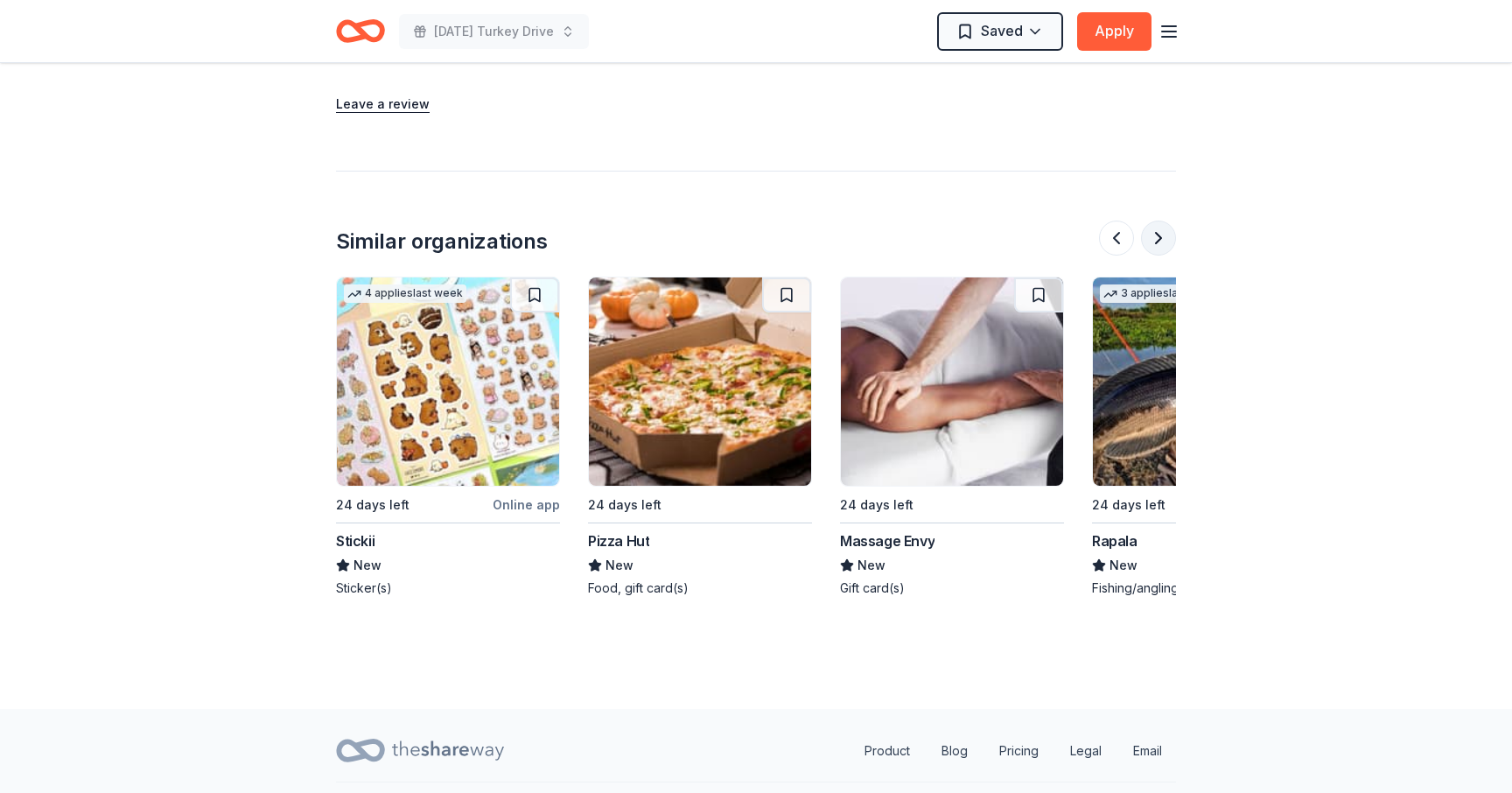
click at [1150, 220] on button at bounding box center [1158, 237] width 35 height 35
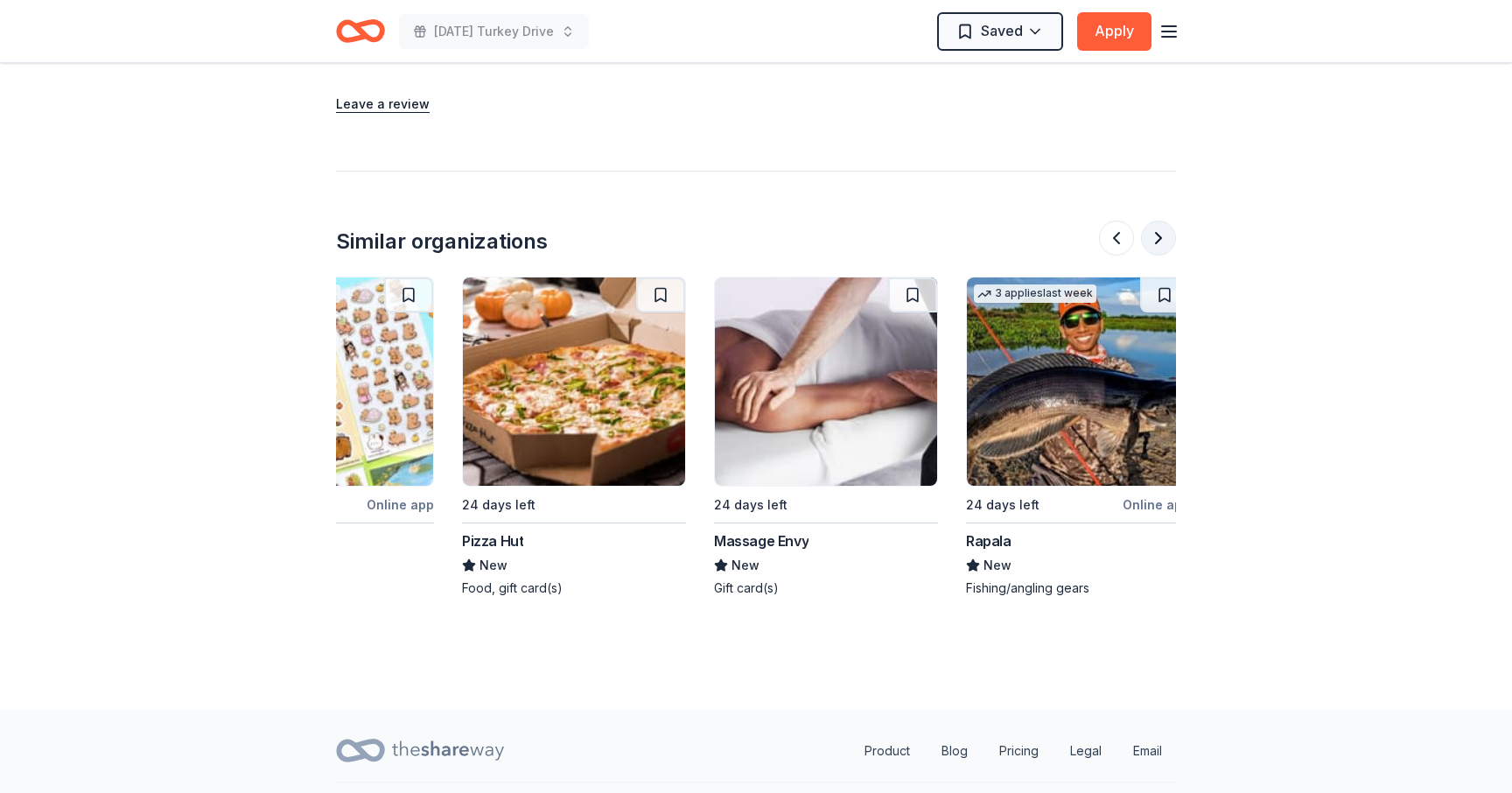
scroll to position [0, 1652]
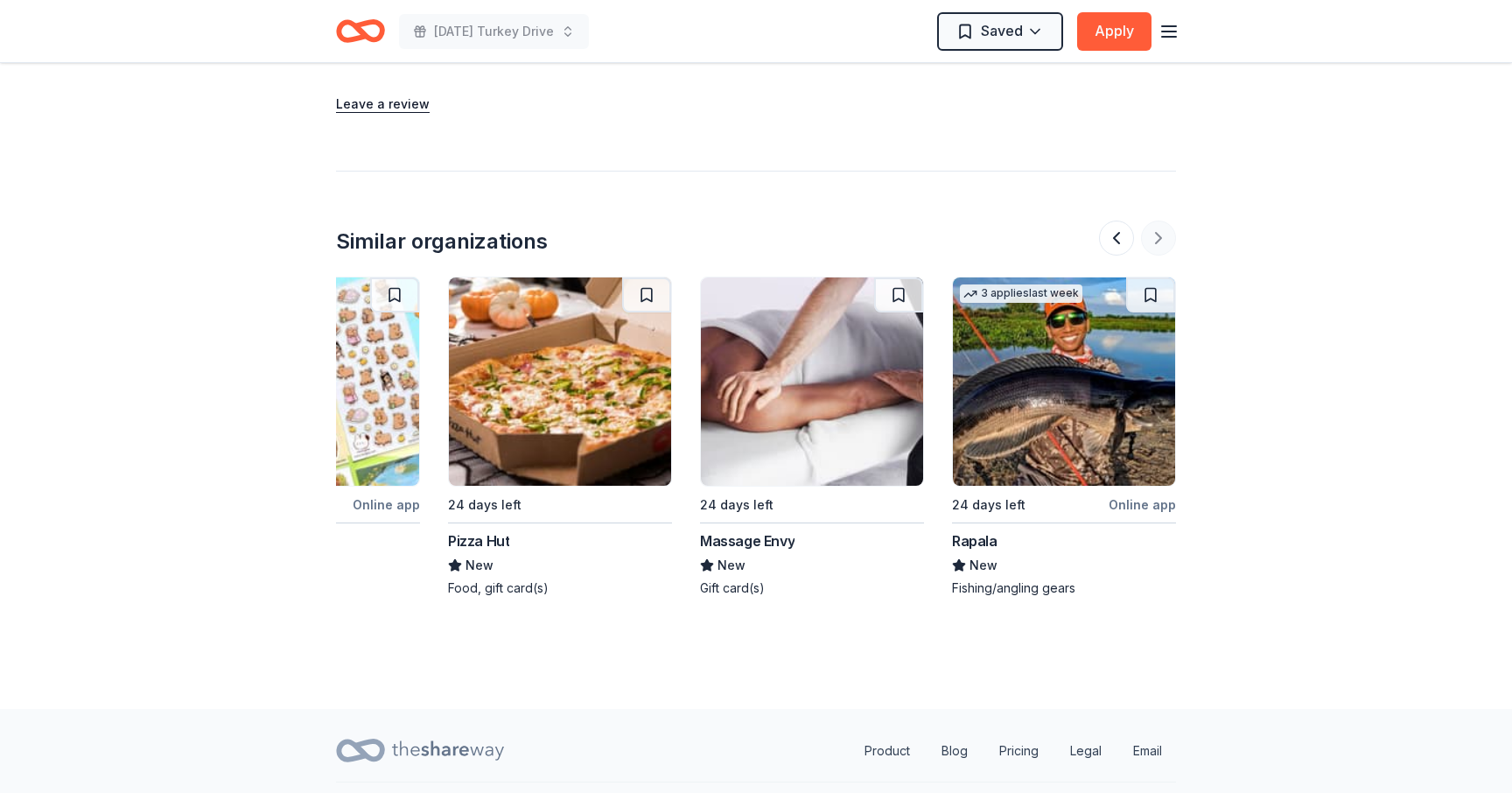
click at [1150, 220] on div at bounding box center [1137, 237] width 77 height 35
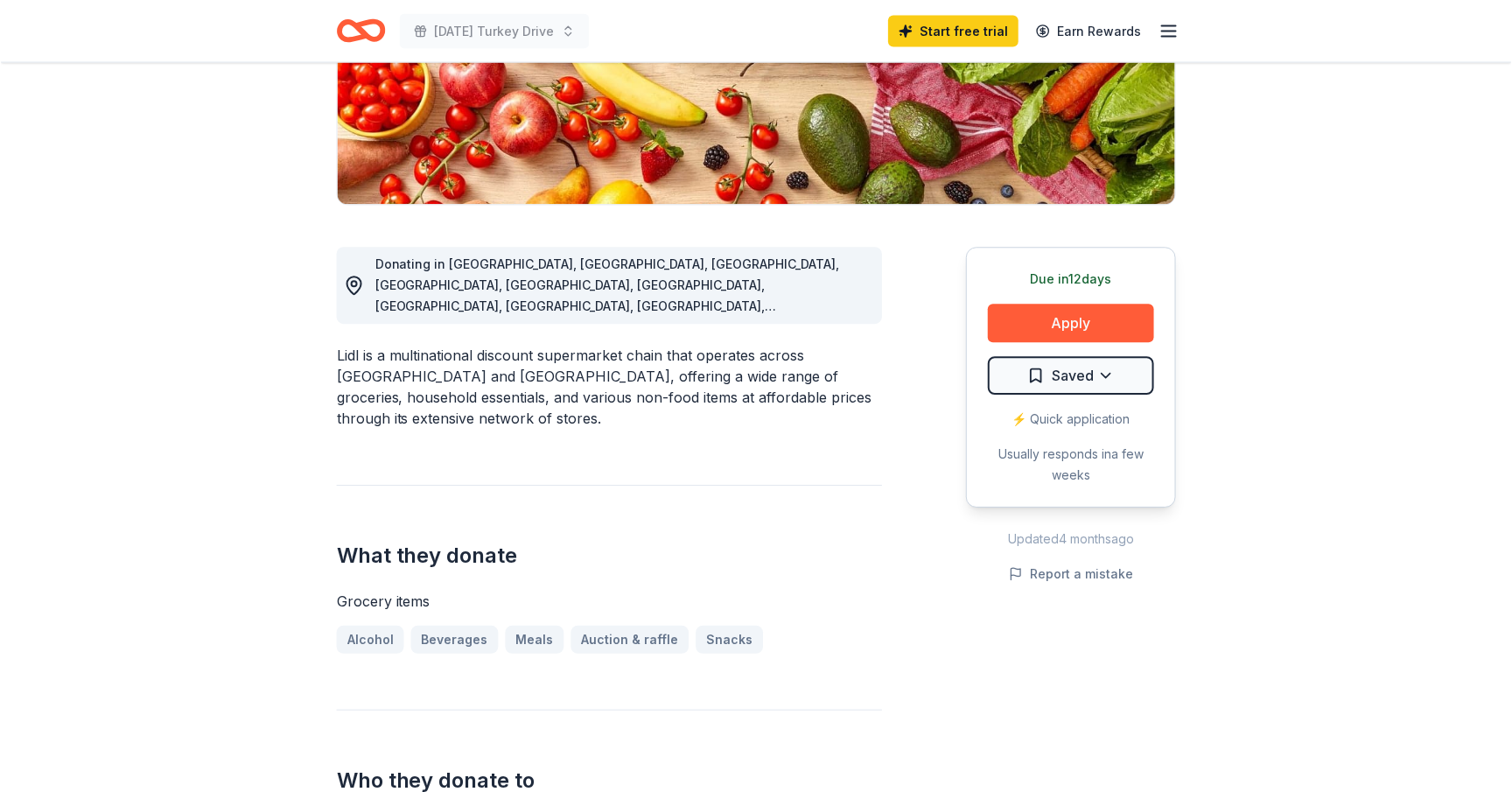
scroll to position [345, 0]
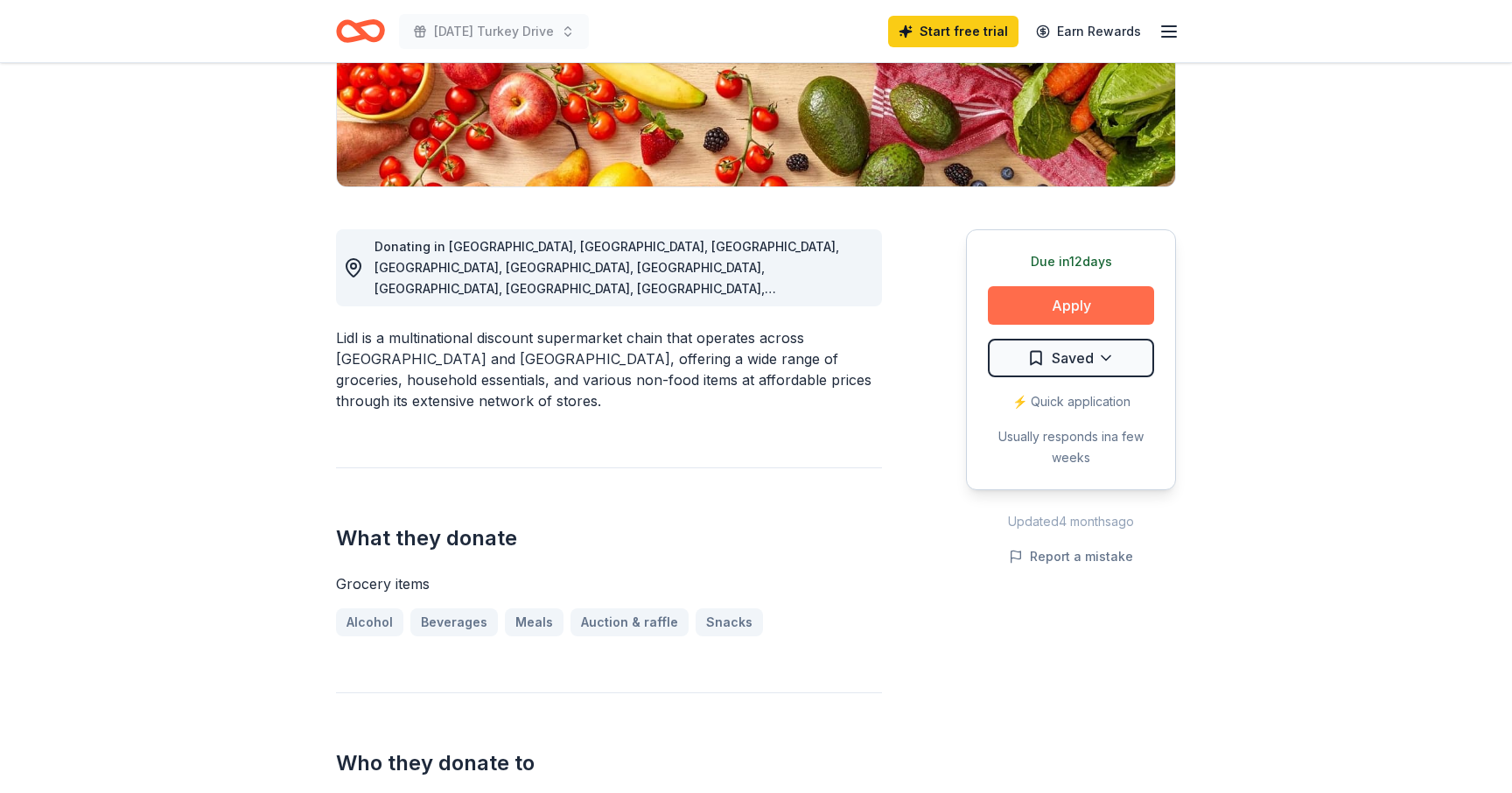
click at [1109, 298] on button "Apply" at bounding box center [1070, 305] width 167 height 39
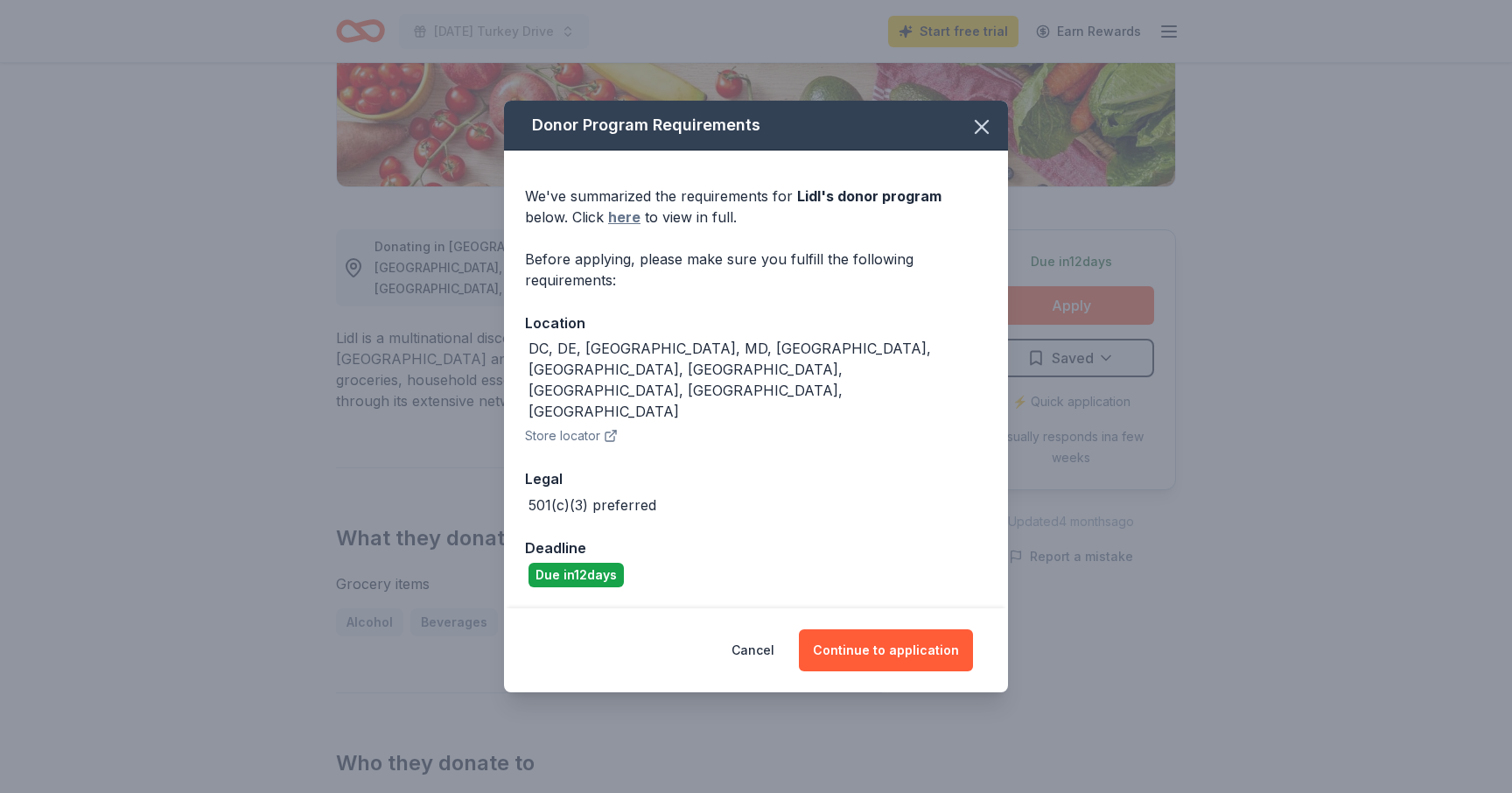
click at [608, 228] on link "here" at bounding box center [624, 217] width 32 height 21
click at [978, 138] on icon "button" at bounding box center [982, 126] width 24 height 24
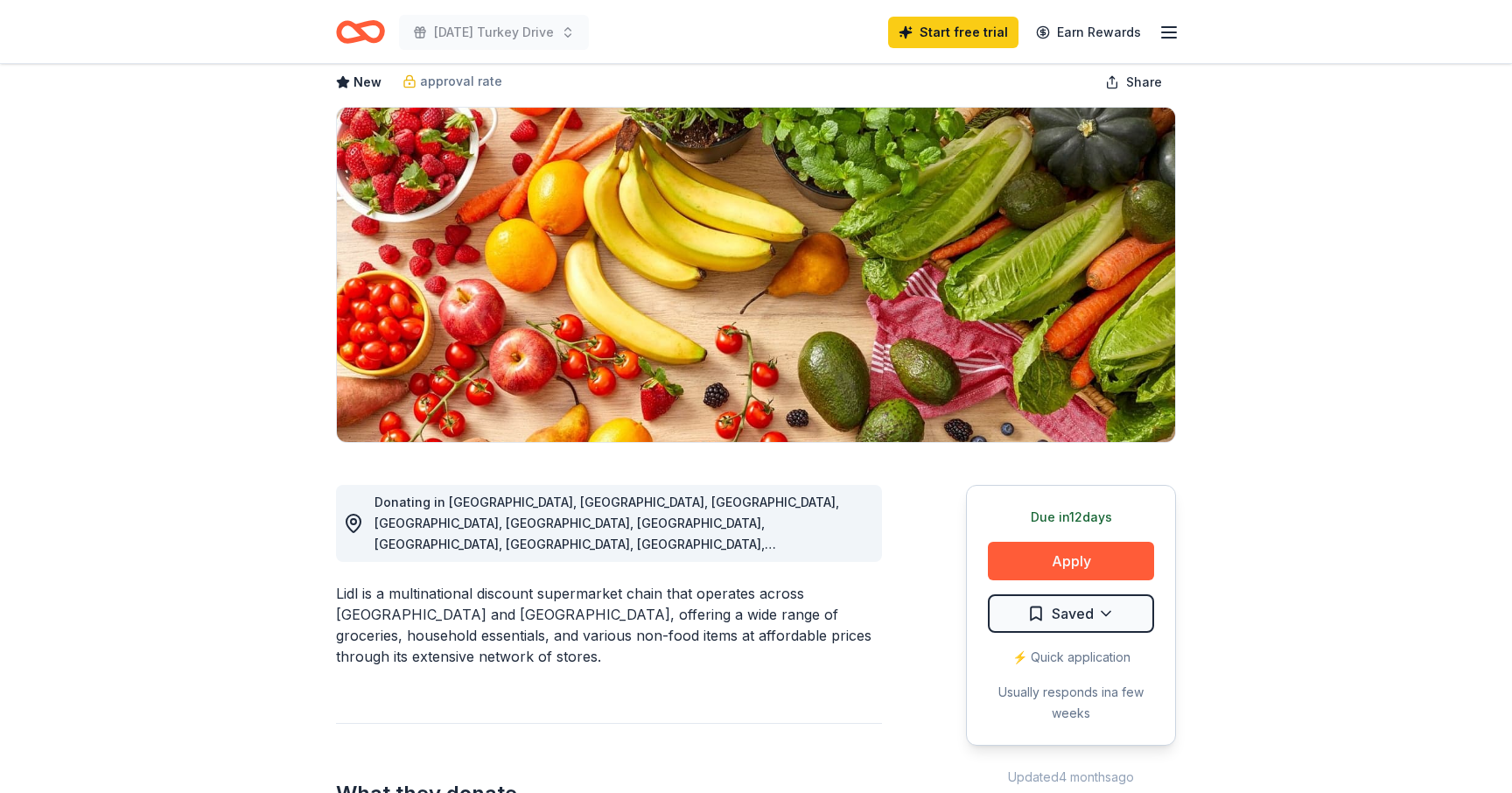
scroll to position [71, 0]
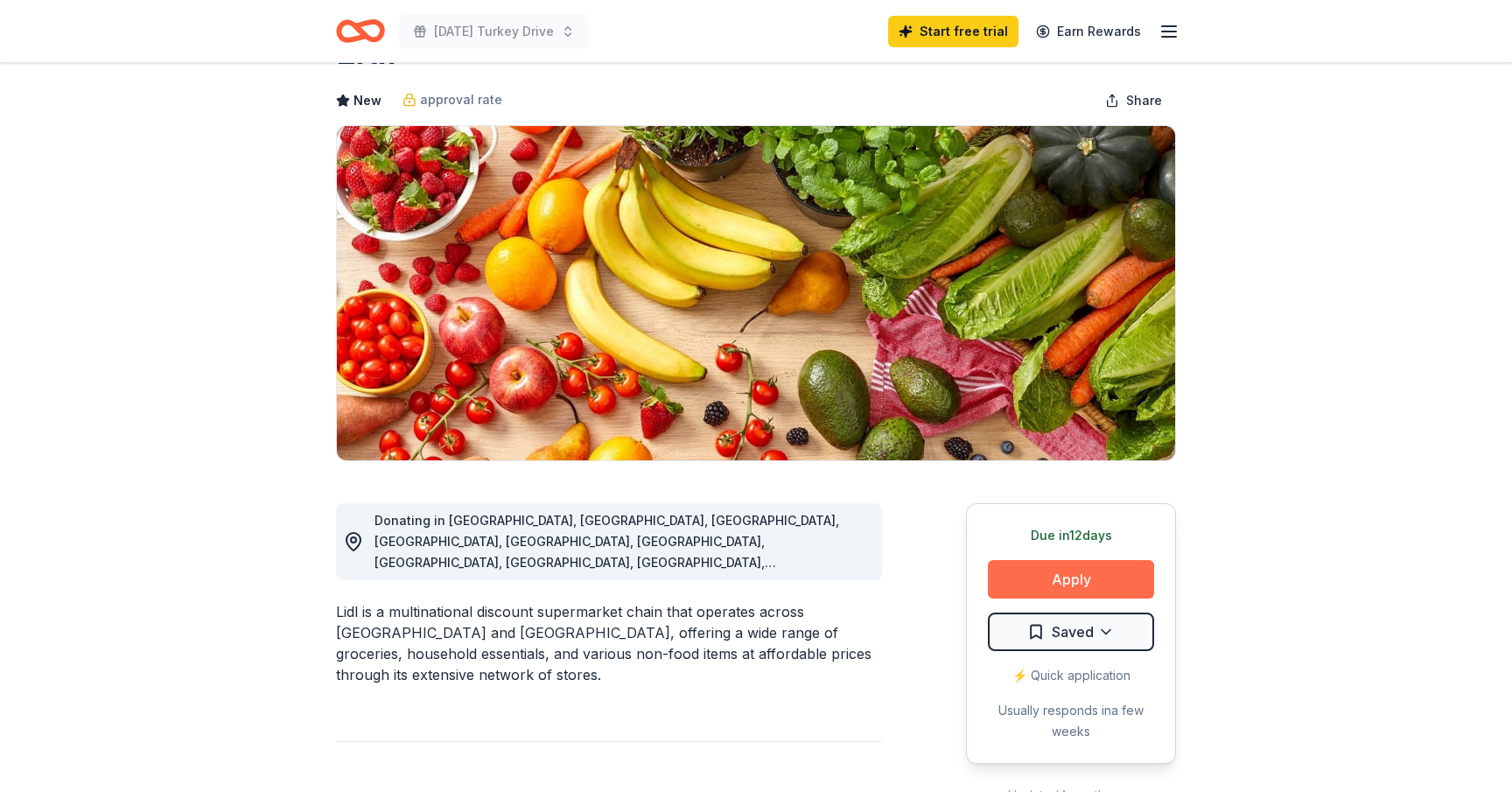
click at [1038, 589] on button "Apply" at bounding box center [1070, 579] width 167 height 39
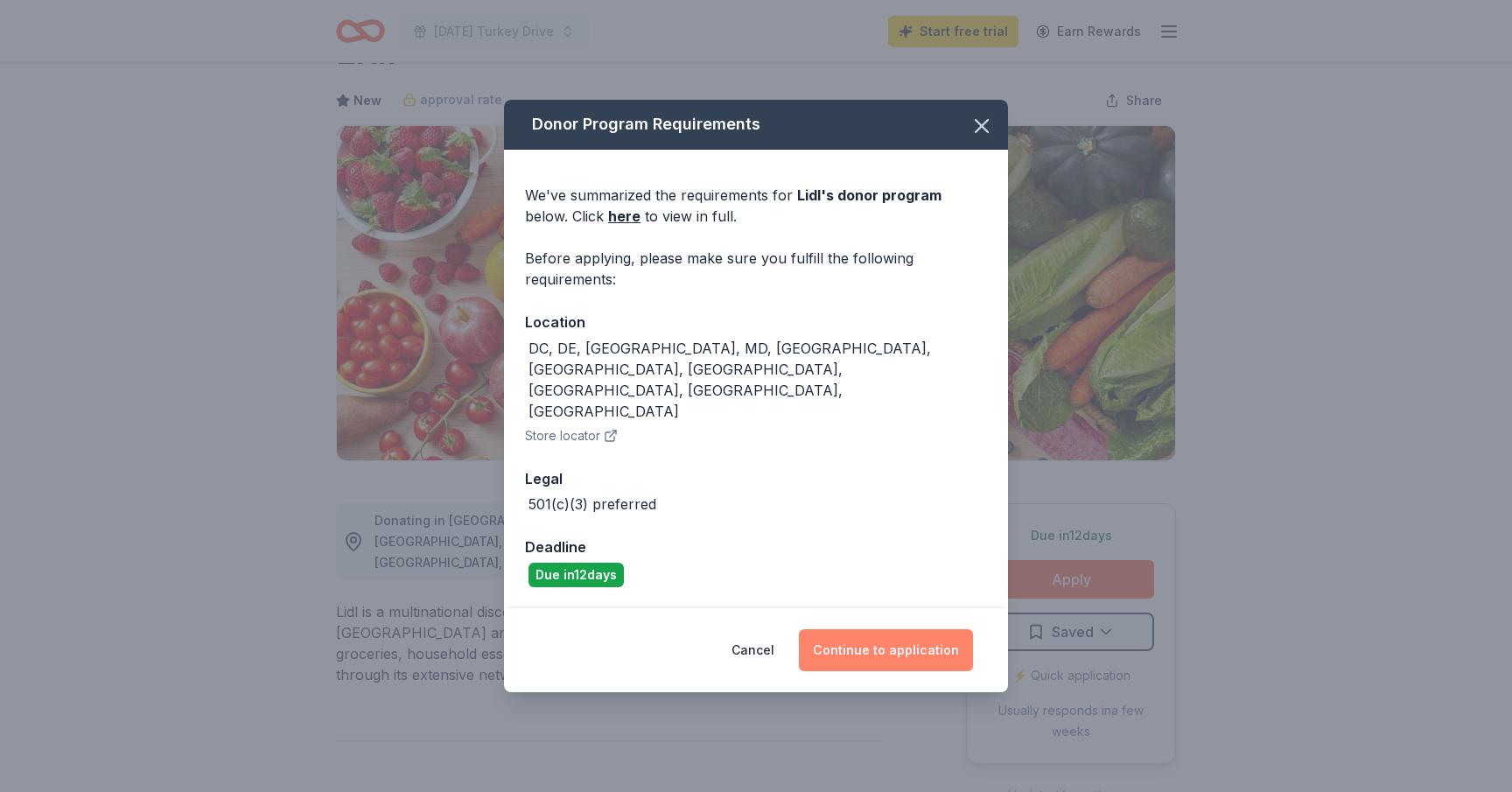
click at [871, 629] on button "Continue to application" at bounding box center [886, 650] width 174 height 42
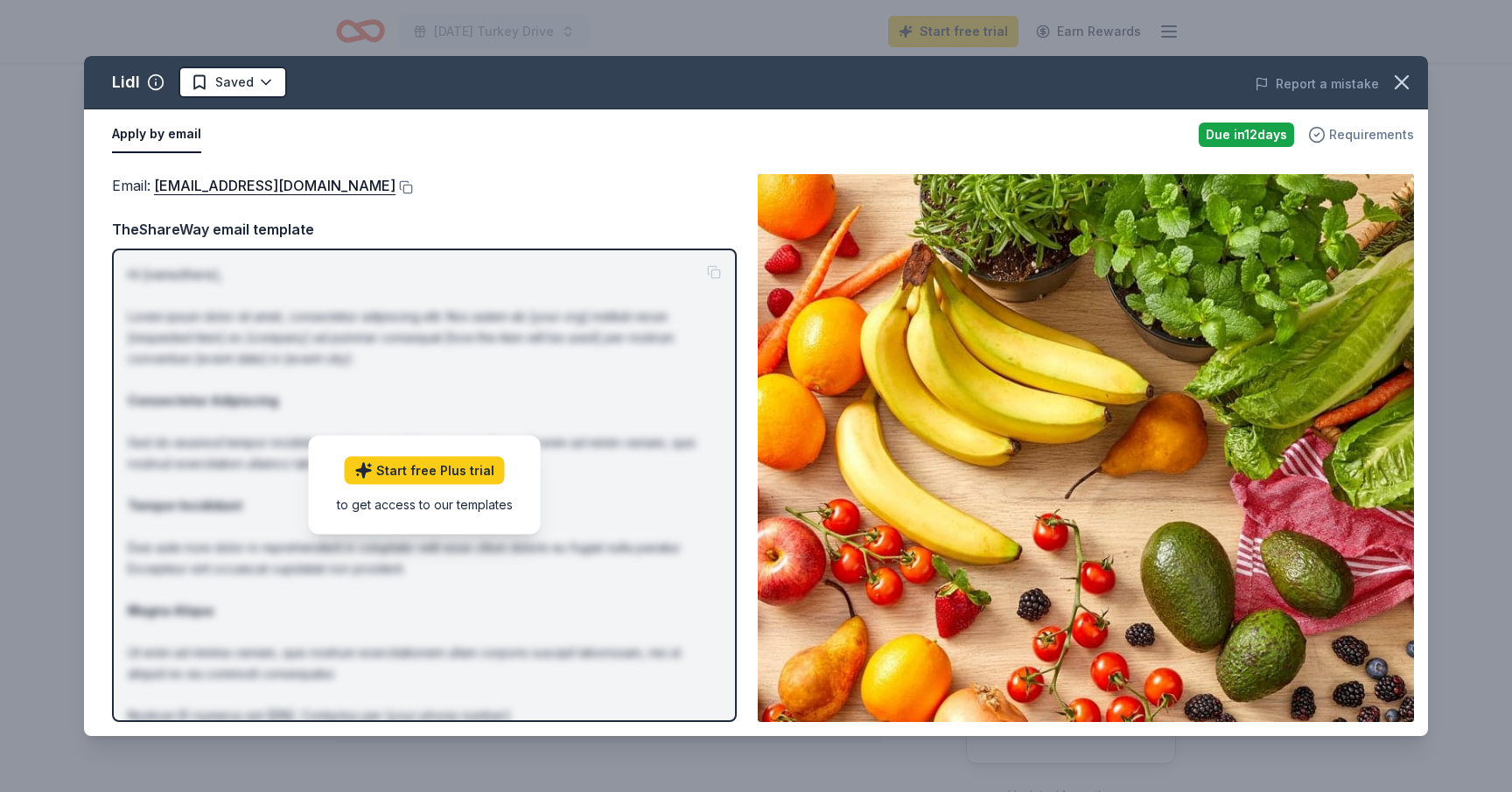
click at [1372, 136] on span "Requirements" at bounding box center [1372, 135] width 85 height 21
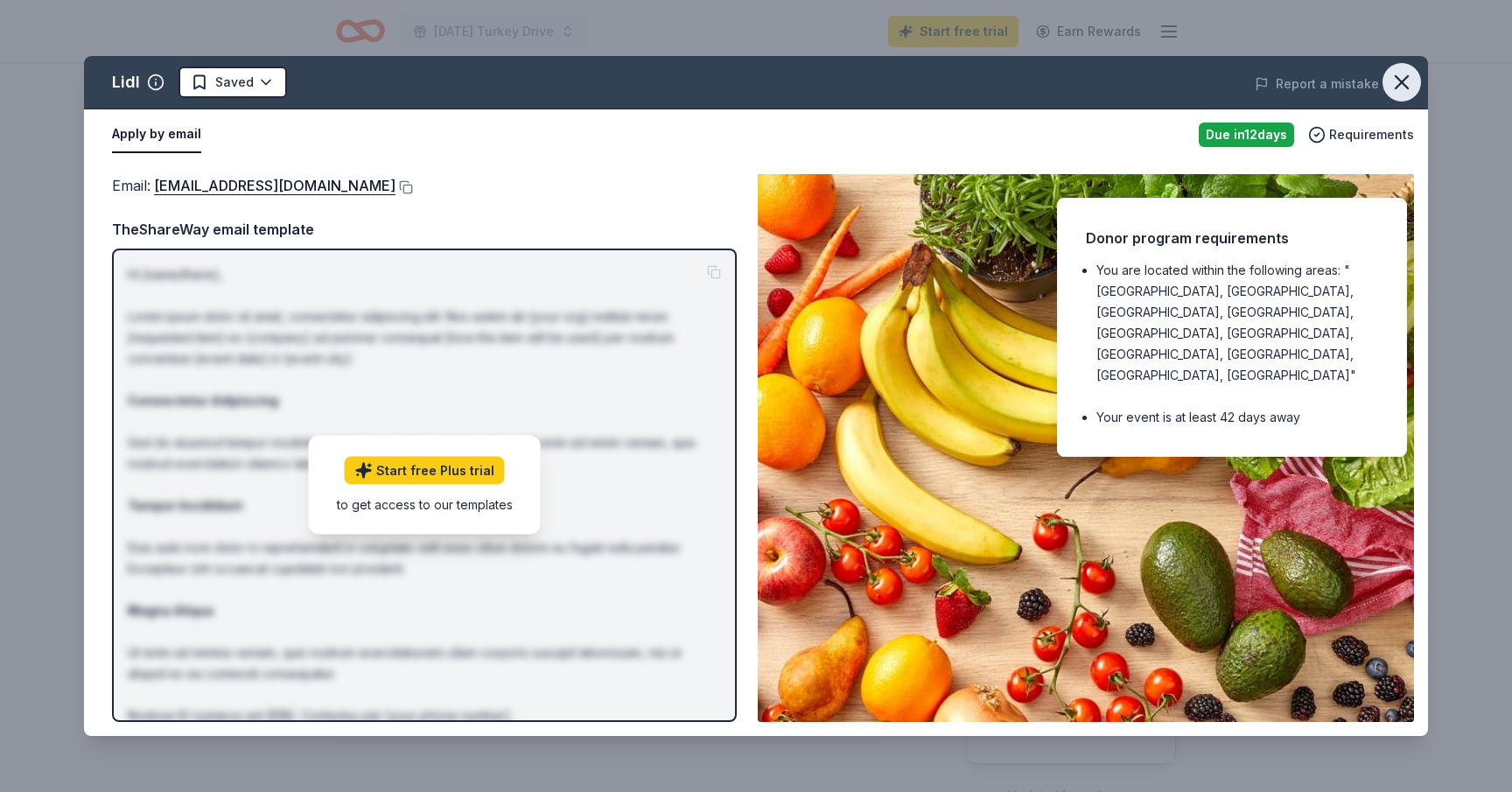
click at [1396, 87] on icon "button" at bounding box center [1401, 82] width 12 height 12
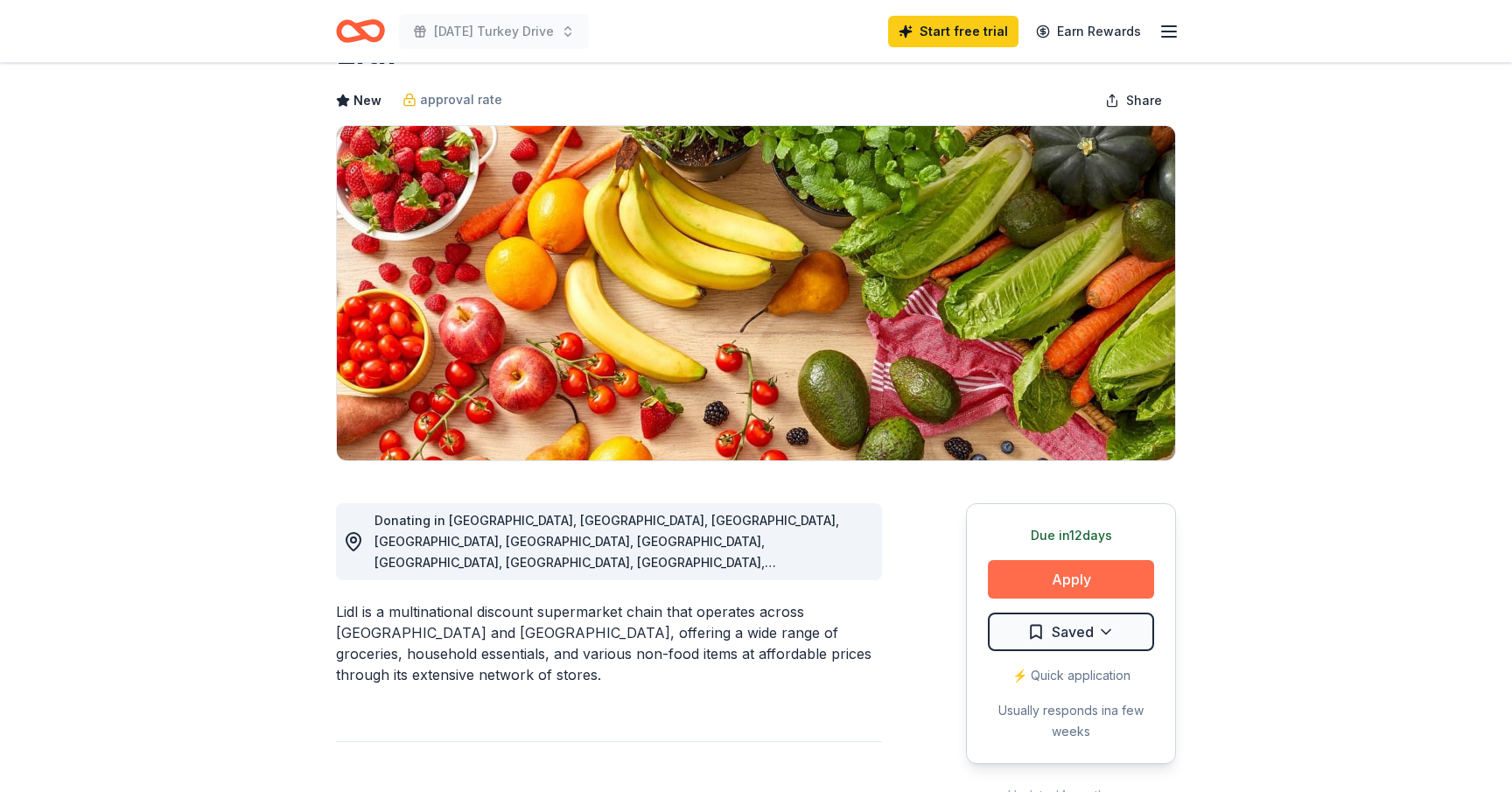
click at [1081, 572] on button "Apply" at bounding box center [1070, 579] width 167 height 39
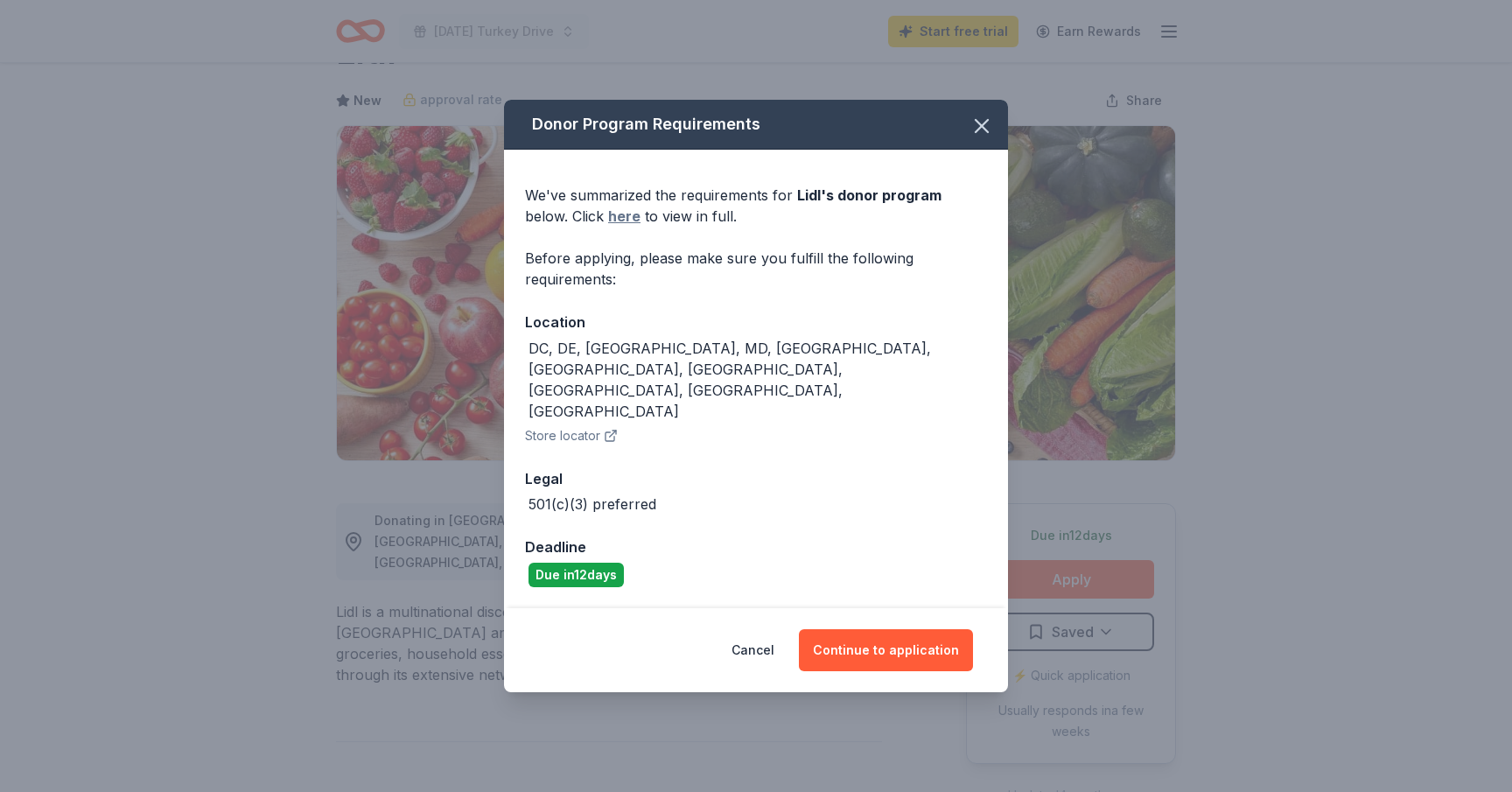
click at [608, 227] on link "here" at bounding box center [624, 216] width 32 height 21
click at [973, 139] on icon "button" at bounding box center [982, 127] width 24 height 24
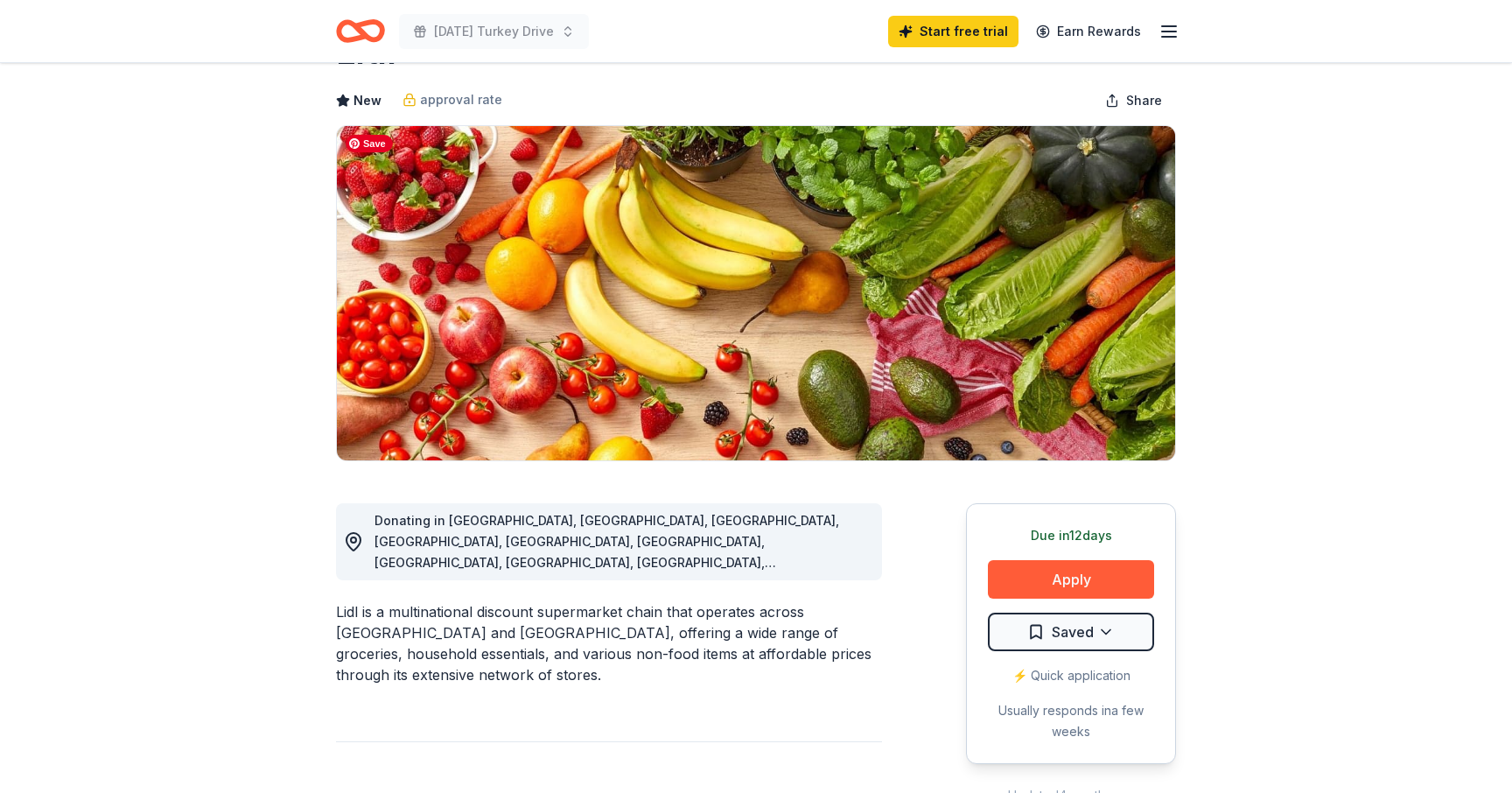
scroll to position [0, 0]
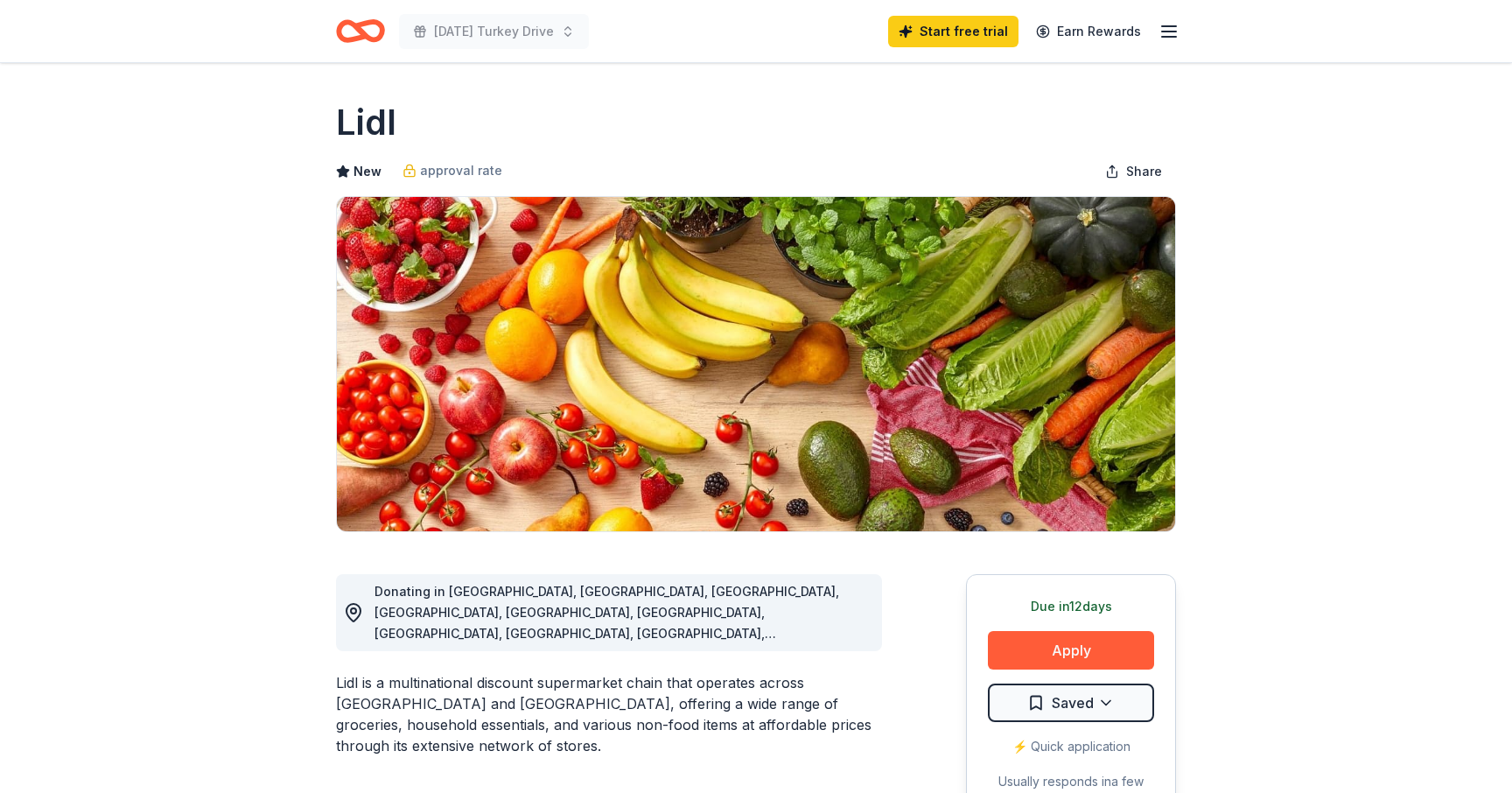
click at [363, 31] on icon "Home" at bounding box center [368, 30] width 27 height 18
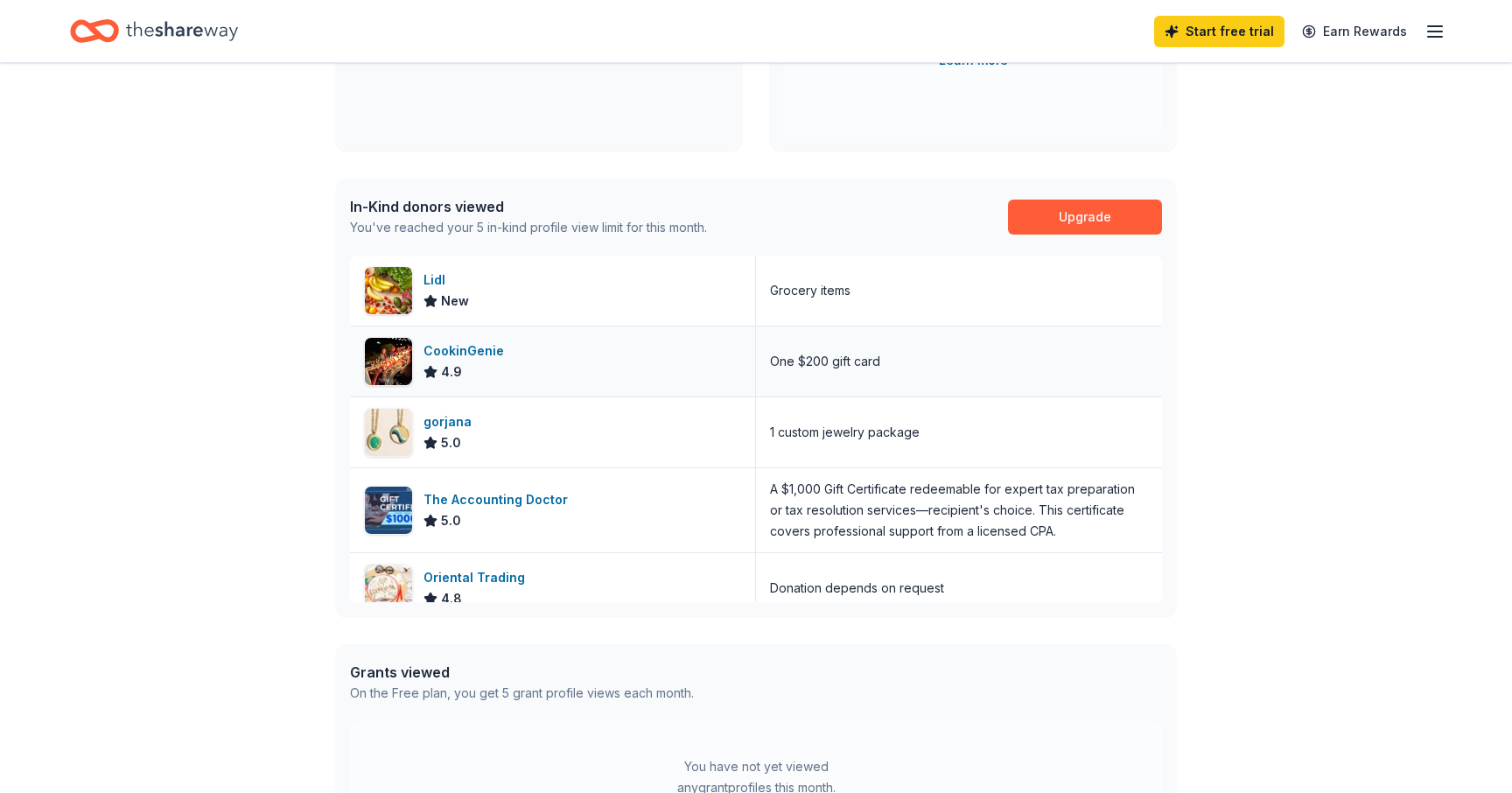
scroll to position [21, 0]
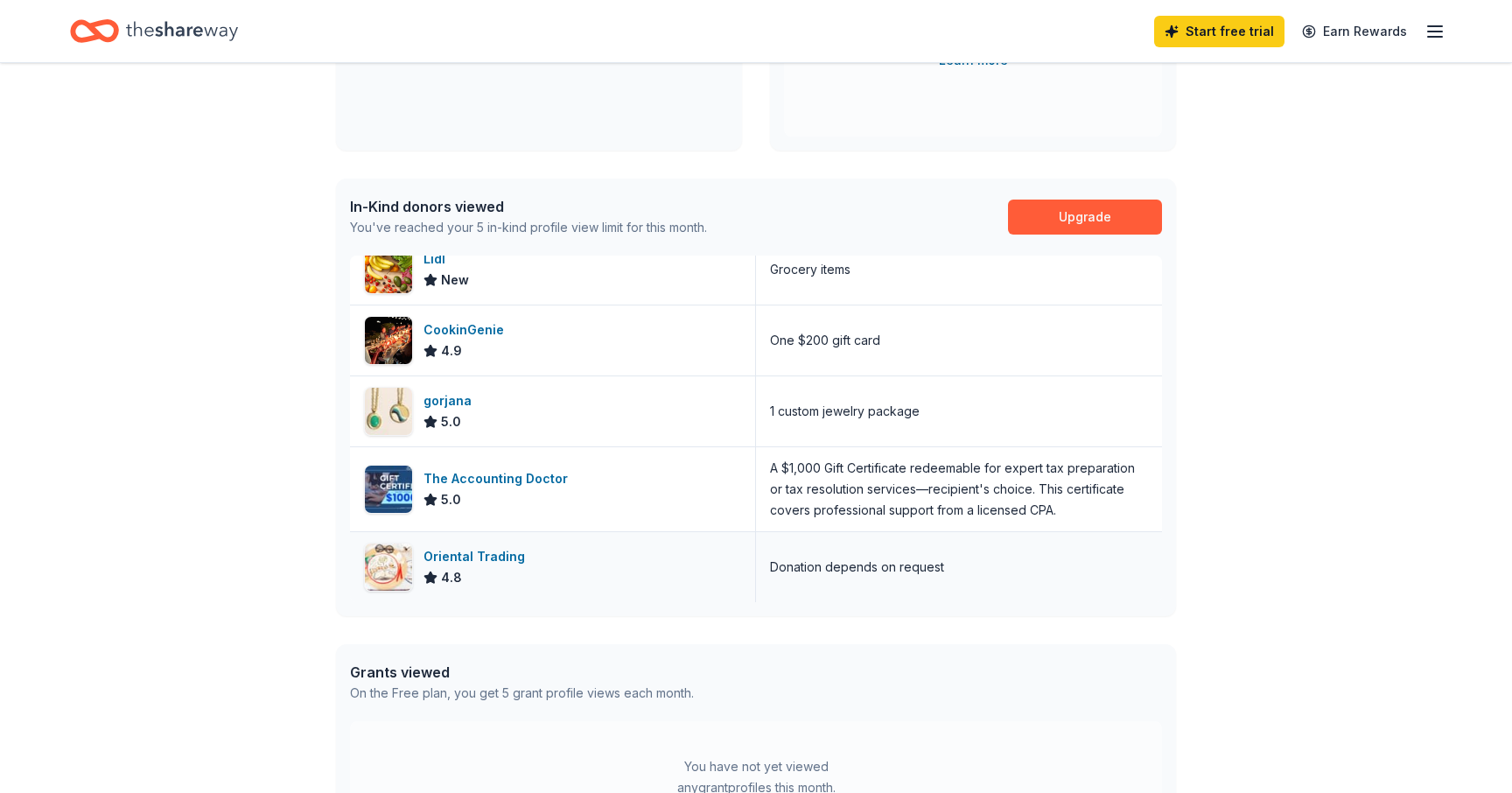
click at [490, 561] on div "Oriental Trading" at bounding box center [477, 557] width 108 height 21
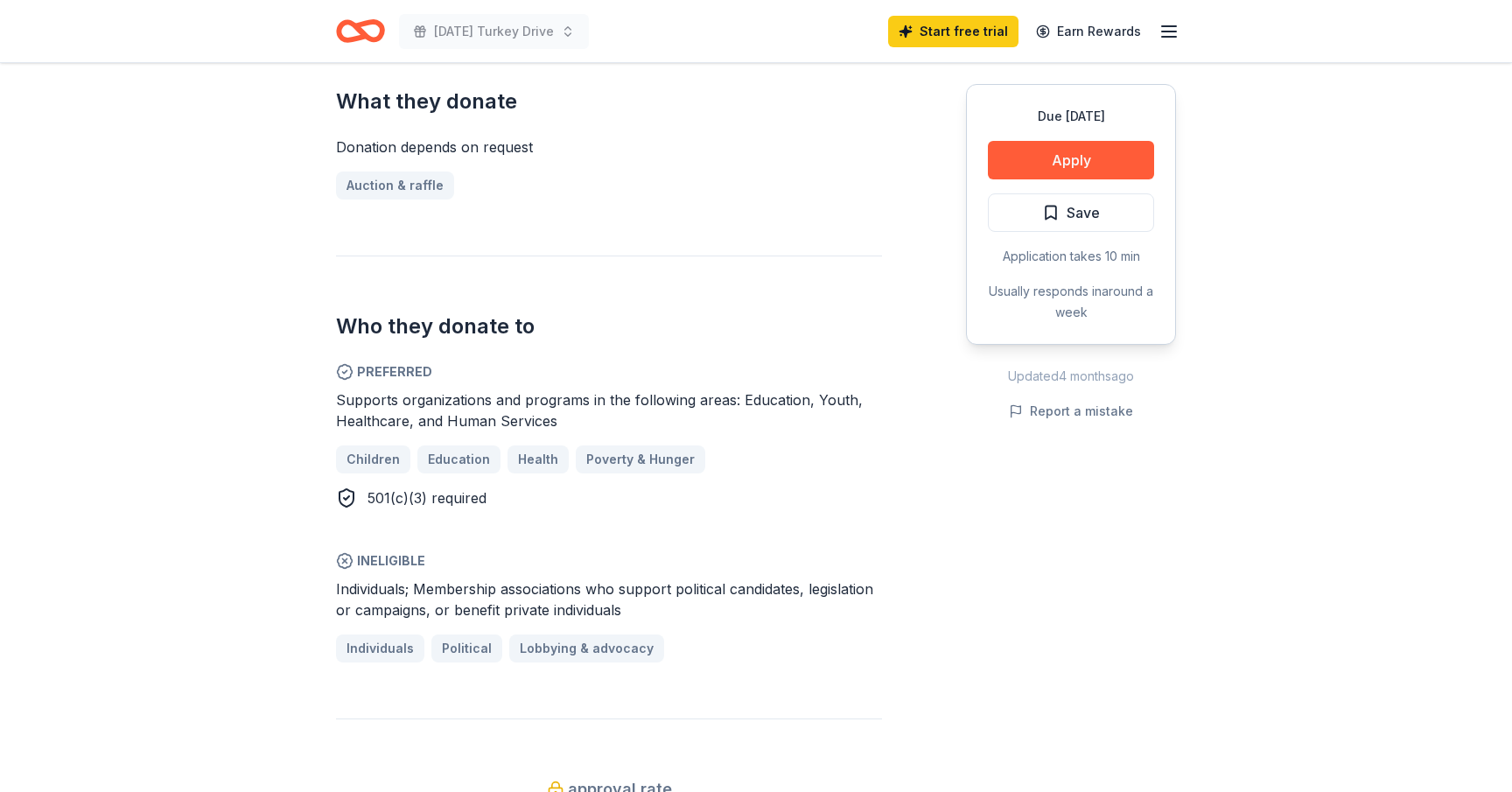
scroll to position [730, 0]
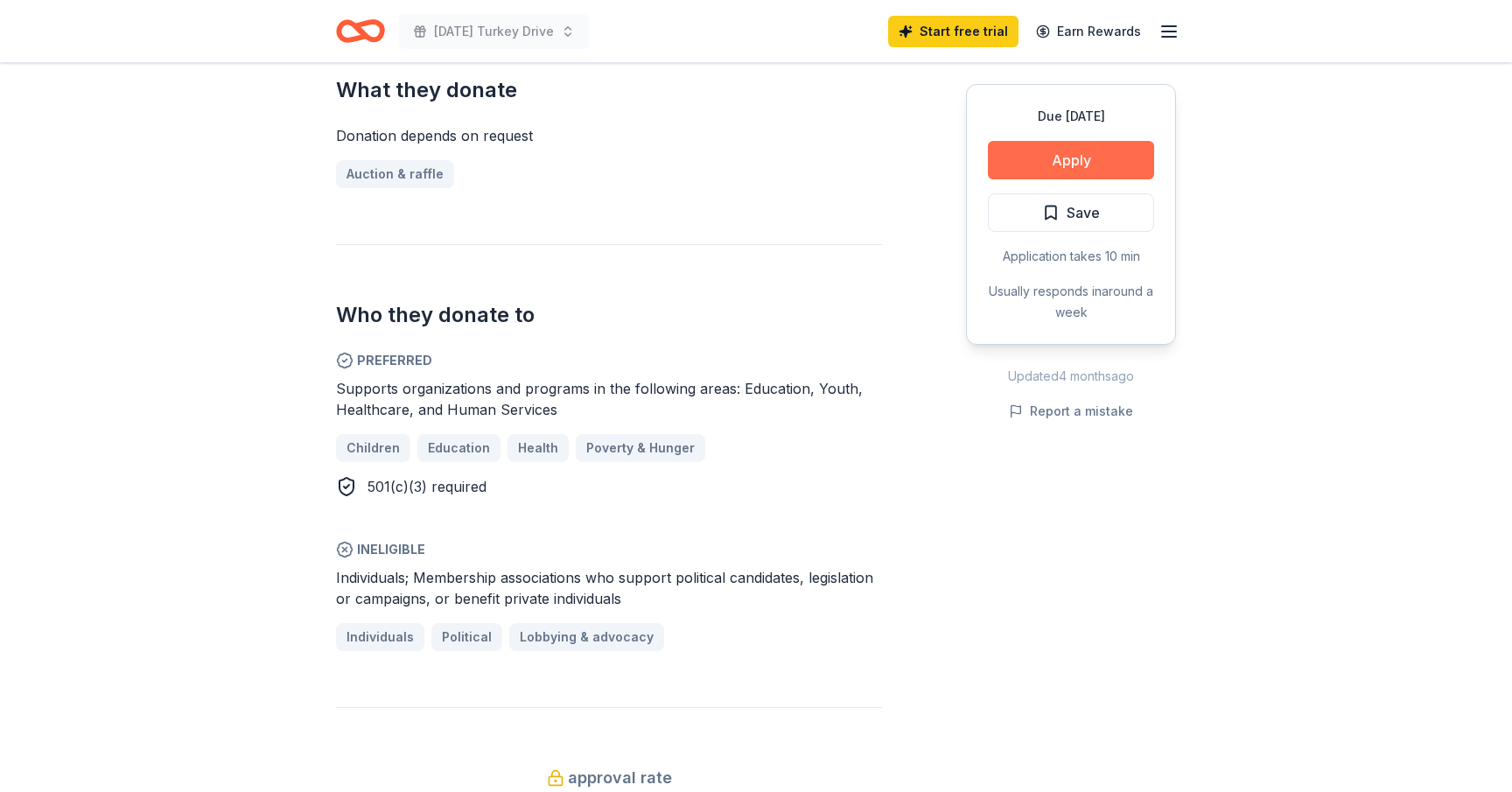
click at [1086, 161] on button "Apply" at bounding box center [1070, 160] width 167 height 39
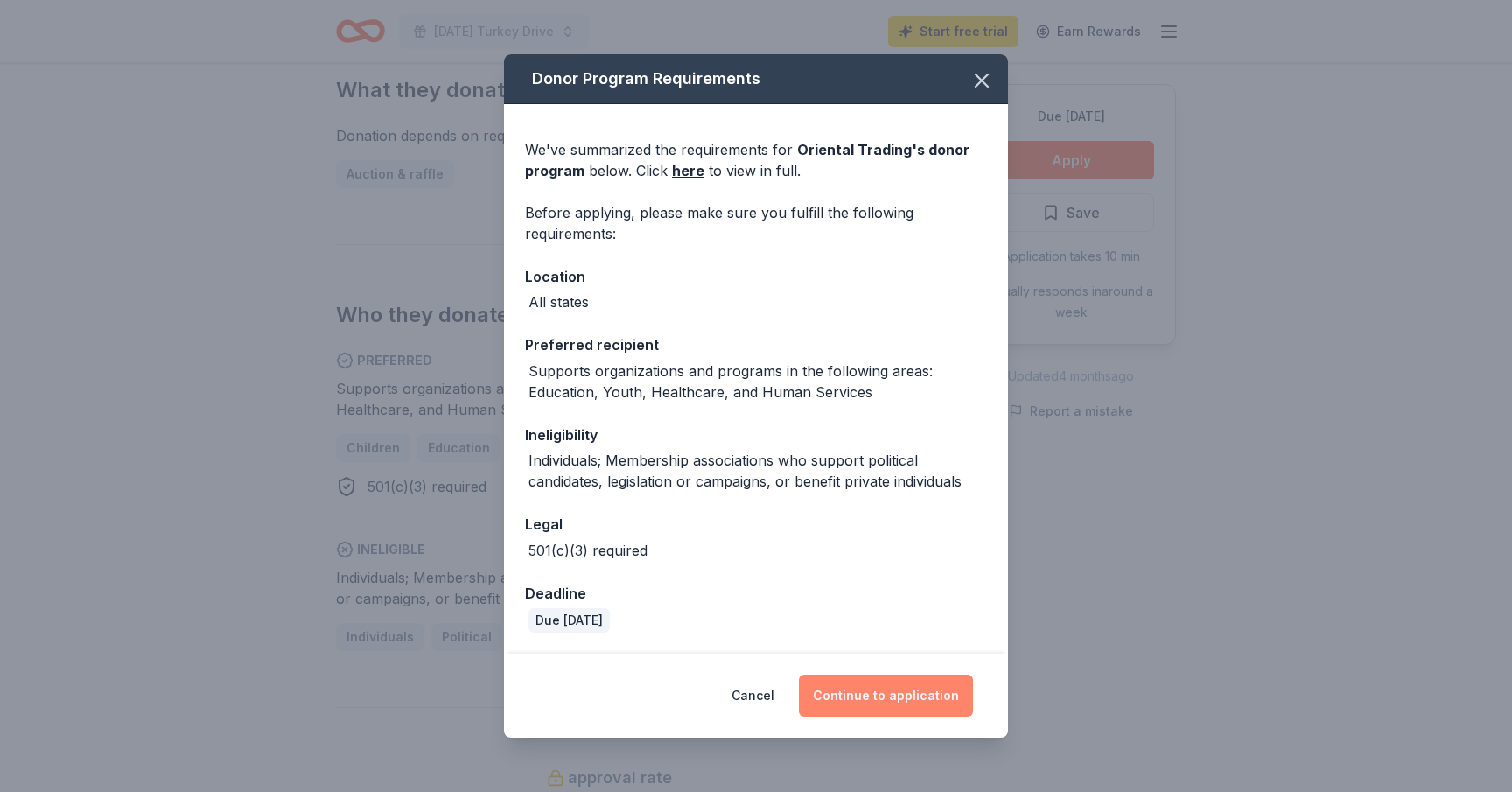
click at [888, 692] on button "Continue to application" at bounding box center [886, 696] width 174 height 42
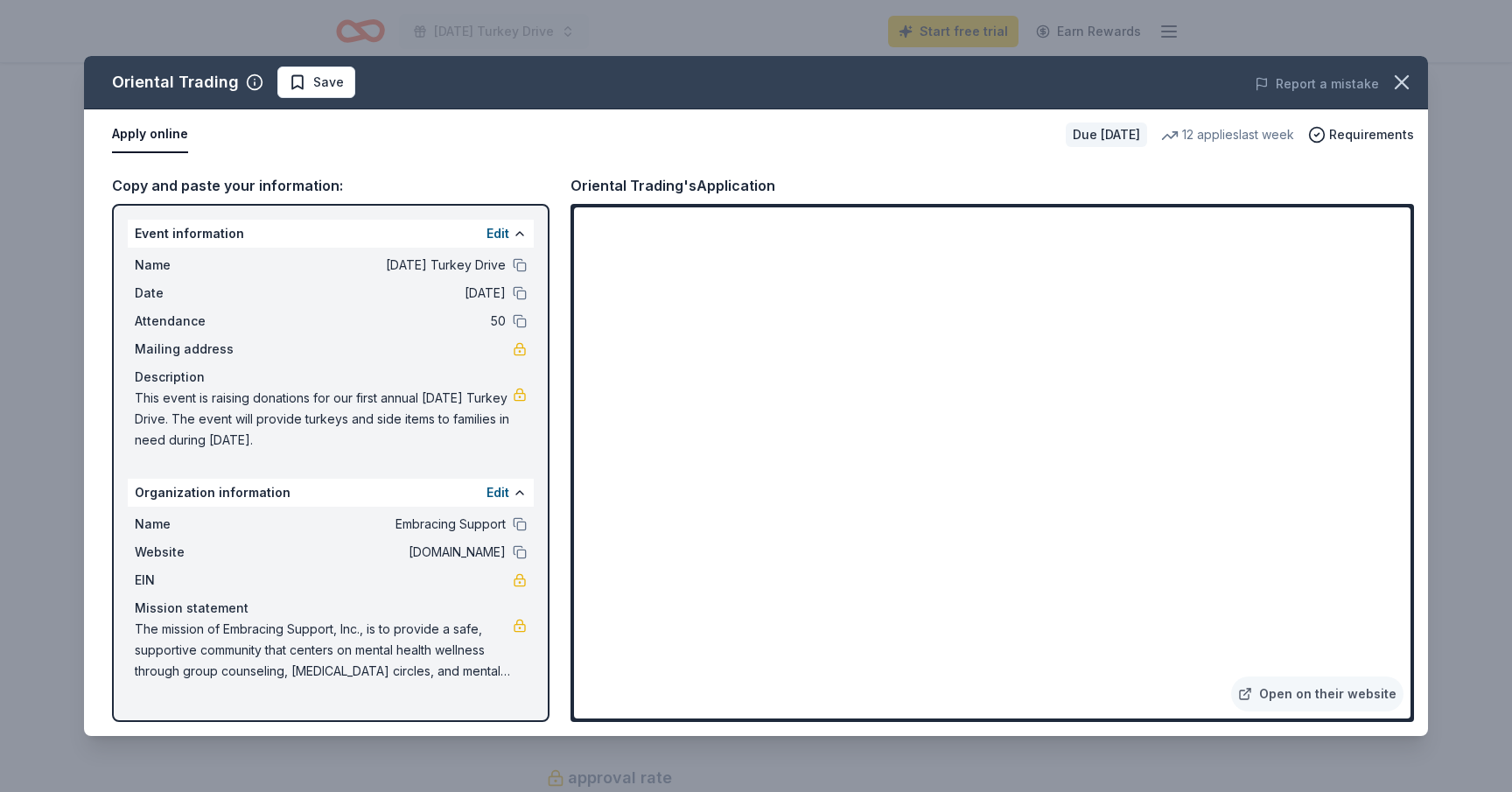
click at [316, 365] on div "Name [DATE] Turkey Drive Date [DATE] Attendance 50 Mailing address Description …" at bounding box center [330, 352] width 406 height 210
click at [152, 134] on button "Apply online" at bounding box center [150, 135] width 76 height 37
